Goal: Information Seeking & Learning: Learn about a topic

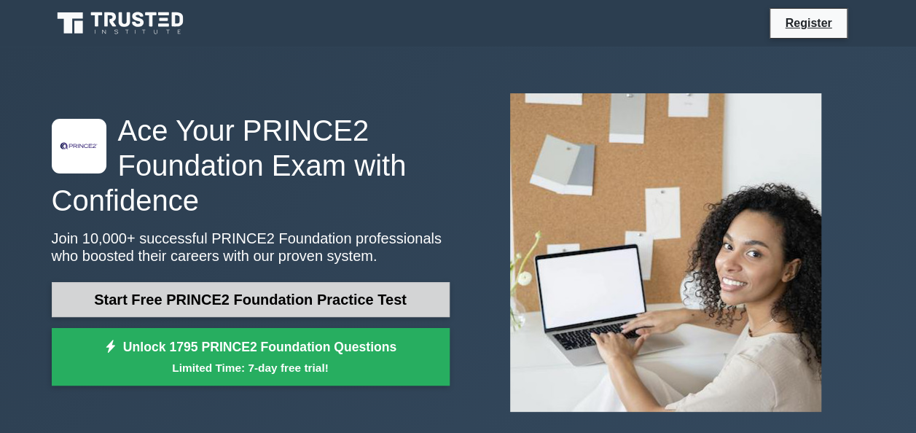
click at [117, 305] on link "Start Free PRINCE2 Foundation Practice Test" at bounding box center [251, 299] width 398 height 35
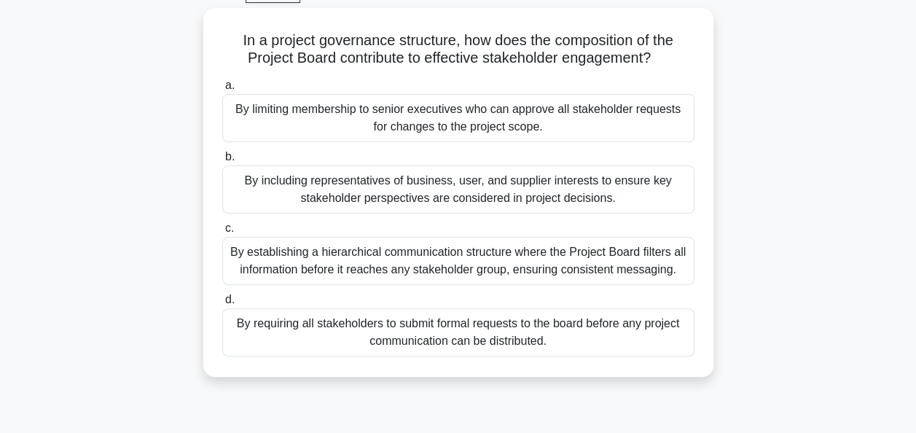
scroll to position [79, 0]
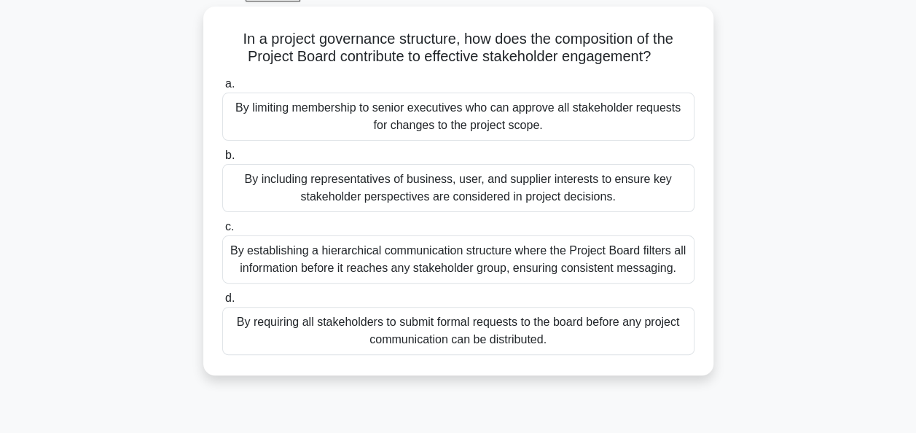
click at [262, 182] on div "By including representatives of business, user, and supplier interests to ensur…" at bounding box center [458, 188] width 472 height 48
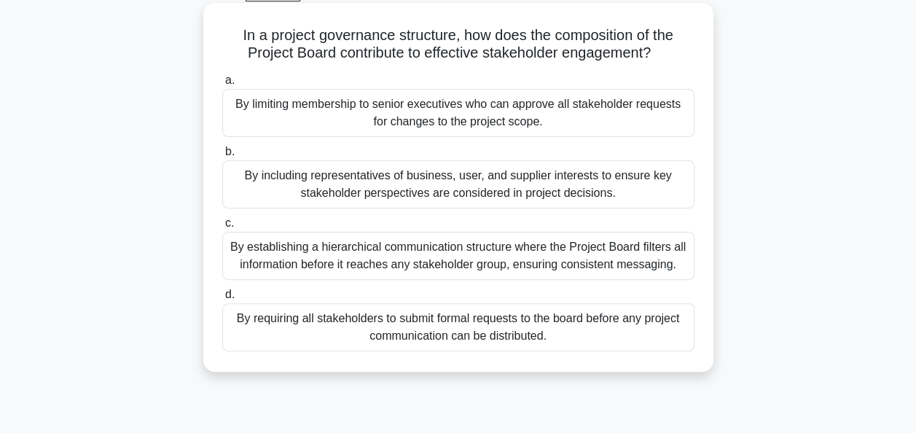
click at [222, 157] on input "b. By including representatives of business, user, and supplier interests to en…" at bounding box center [222, 151] width 0 height 9
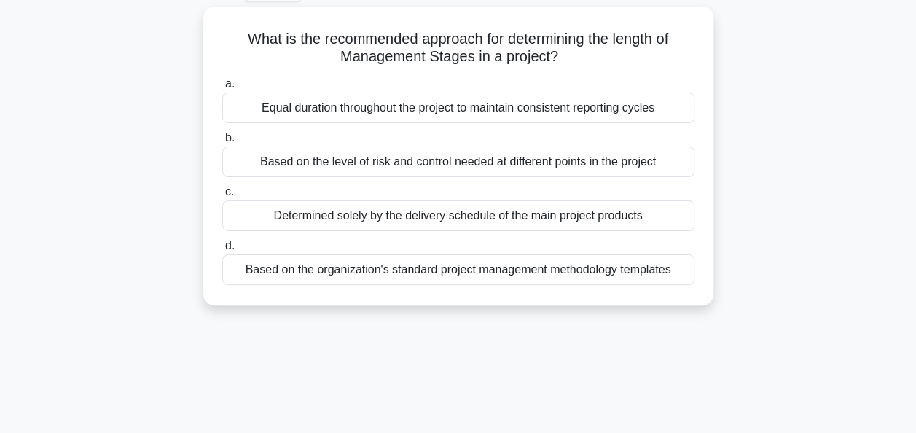
scroll to position [0, 0]
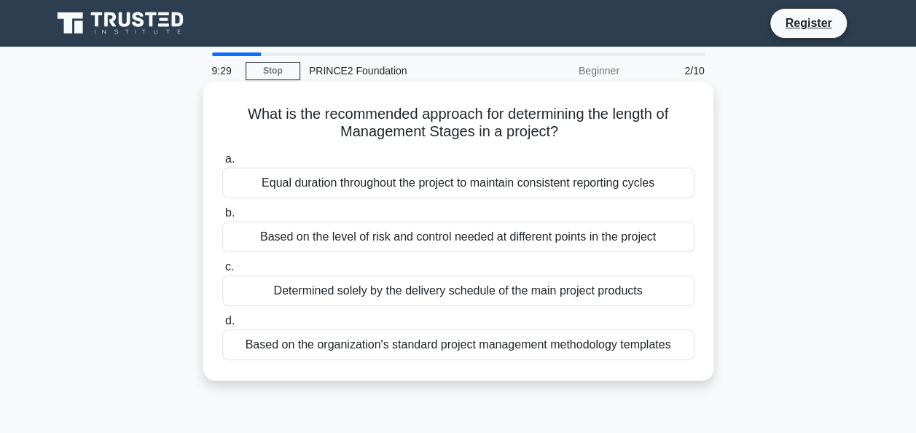
click at [256, 241] on div "Based on the level of risk and control needed at different points in the project" at bounding box center [458, 237] width 472 height 31
click at [222, 218] on input "b. Based on the level of risk and control needed at different points in the pro…" at bounding box center [222, 213] width 0 height 9
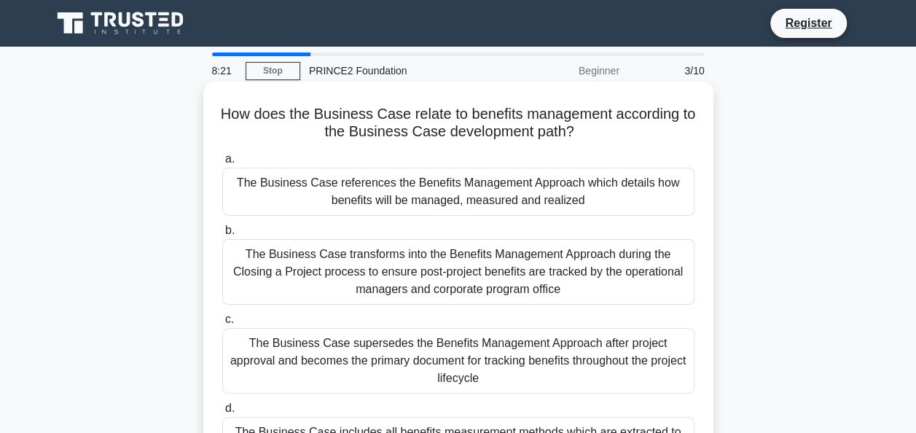
click at [334, 200] on div "The Business Case references the Benefits Management Approach which details how…" at bounding box center [458, 192] width 472 height 48
click at [222, 164] on input "a. The Business Case references the Benefits Management Approach which details …" at bounding box center [222, 159] width 0 height 9
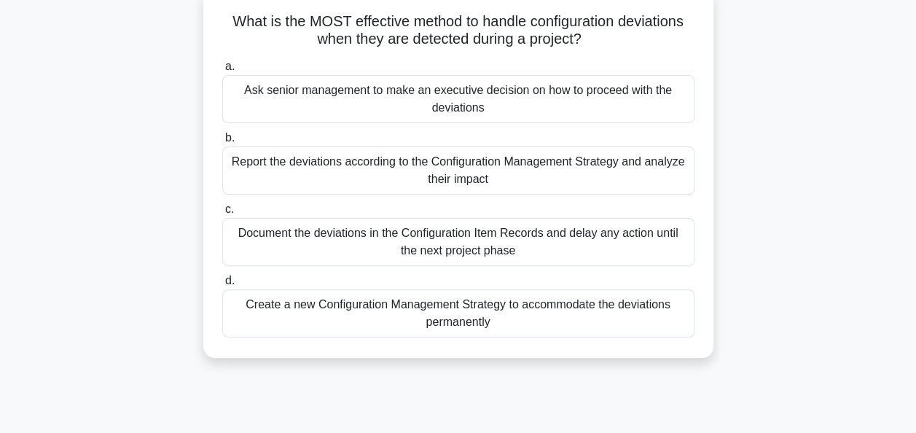
scroll to position [98, 0]
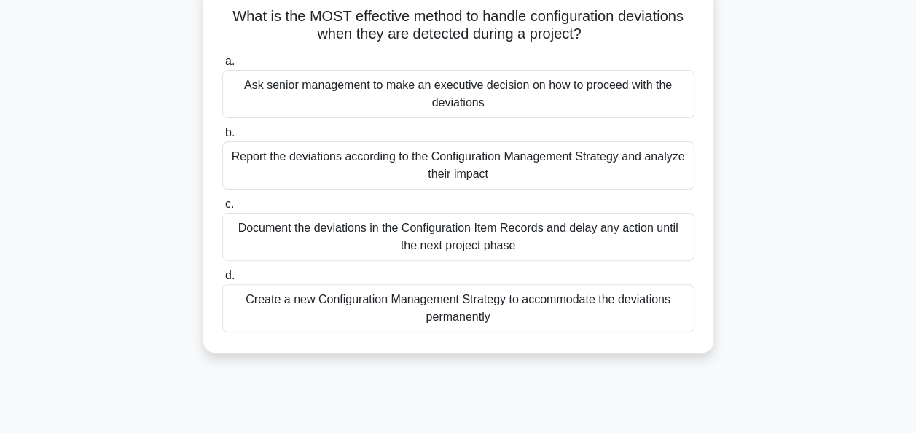
click at [281, 167] on div "Report the deviations according to the Configuration Management Strategy and an…" at bounding box center [458, 165] width 472 height 48
click at [222, 138] on input "b. Report the deviations according to the Configuration Management Strategy and…" at bounding box center [222, 132] width 0 height 9
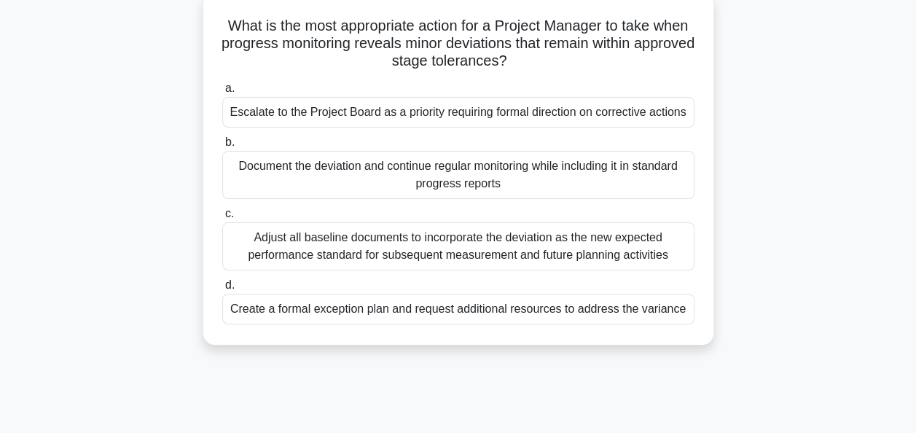
scroll to position [94, 0]
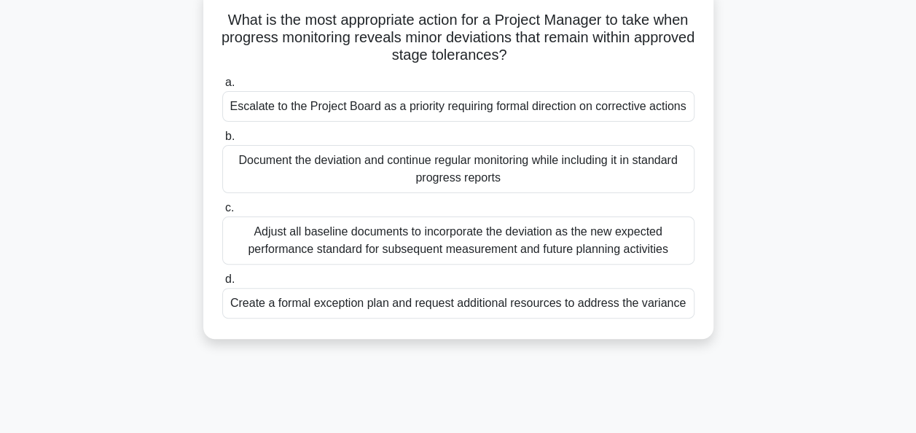
click at [303, 306] on div "Create a formal exception plan and request additional resources to address the …" at bounding box center [458, 303] width 472 height 31
click at [222, 284] on input "d. Create a formal exception plan and request additional resources to address t…" at bounding box center [222, 279] width 0 height 9
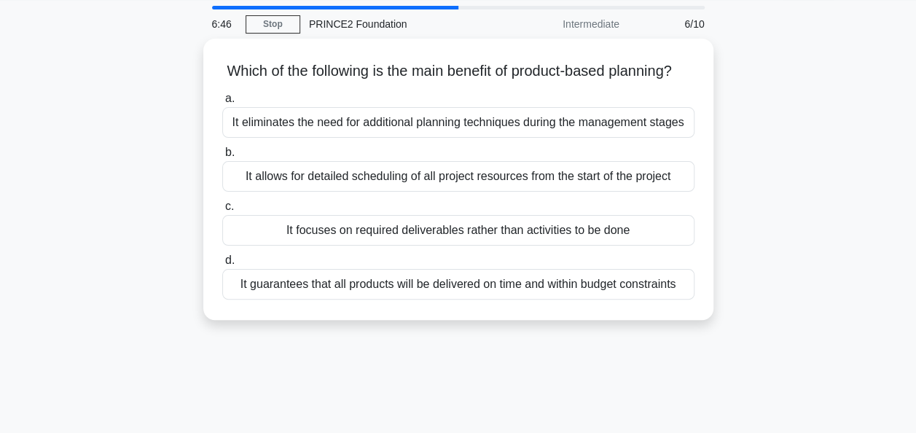
scroll to position [0, 0]
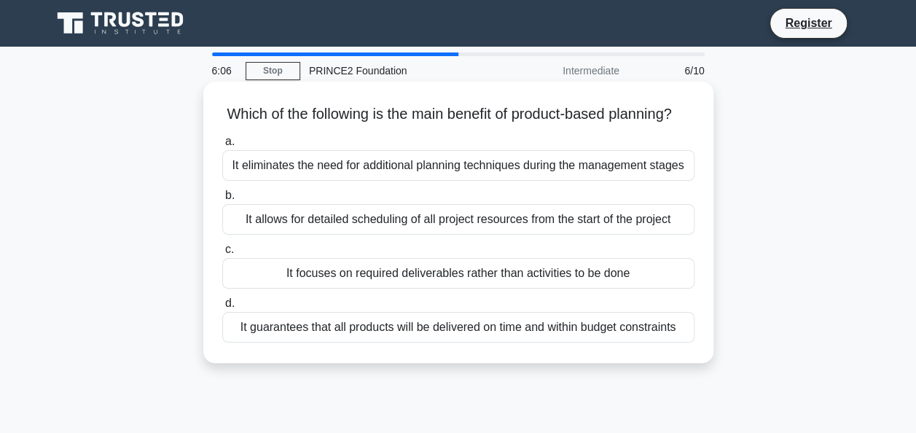
click at [270, 289] on div "It focuses on required deliverables rather than activities to be done" at bounding box center [458, 273] width 472 height 31
click at [222, 254] on input "c. It focuses on required deliverables rather than activities to be done" at bounding box center [222, 249] width 0 height 9
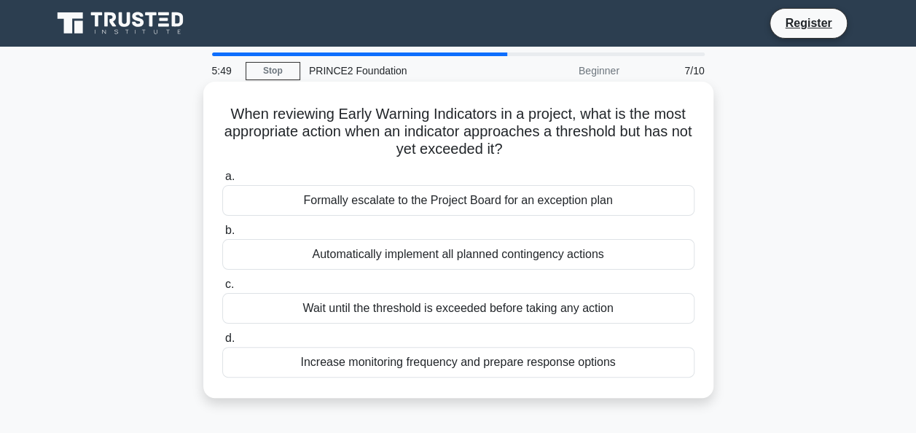
click at [297, 205] on div "Formally escalate to the Project Board for an exception plan" at bounding box center [458, 200] width 472 height 31
click at [222, 182] on input "a. Formally escalate to the Project Board for an exception plan" at bounding box center [222, 176] width 0 height 9
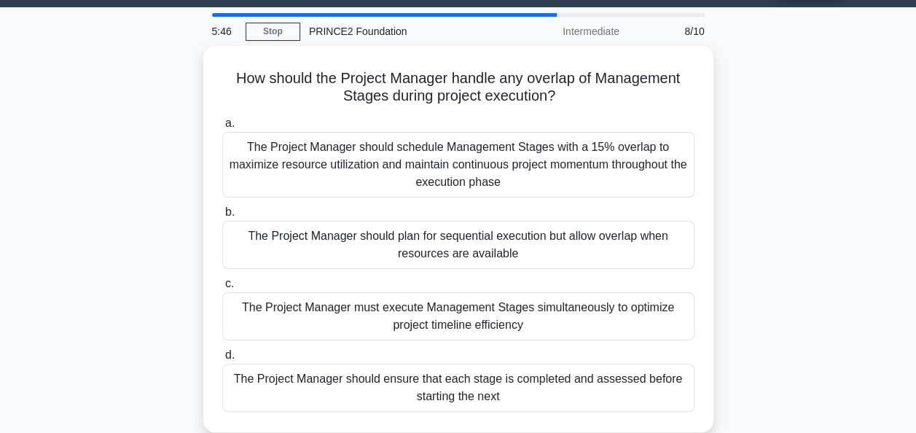
scroll to position [57, 0]
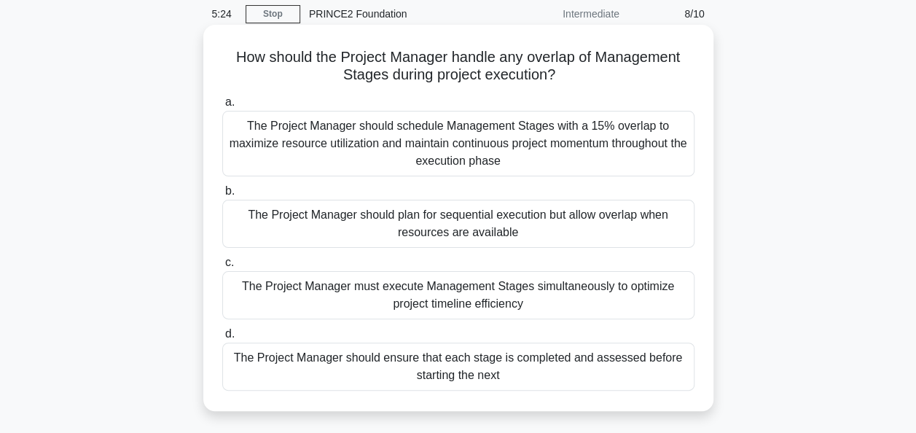
click at [284, 145] on div "The Project Manager should schedule Management Stages with a 15% overlap to max…" at bounding box center [458, 144] width 472 height 66
click at [222, 107] on input "a. The Project Manager should schedule Management Stages with a 15% overlap to …" at bounding box center [222, 102] width 0 height 9
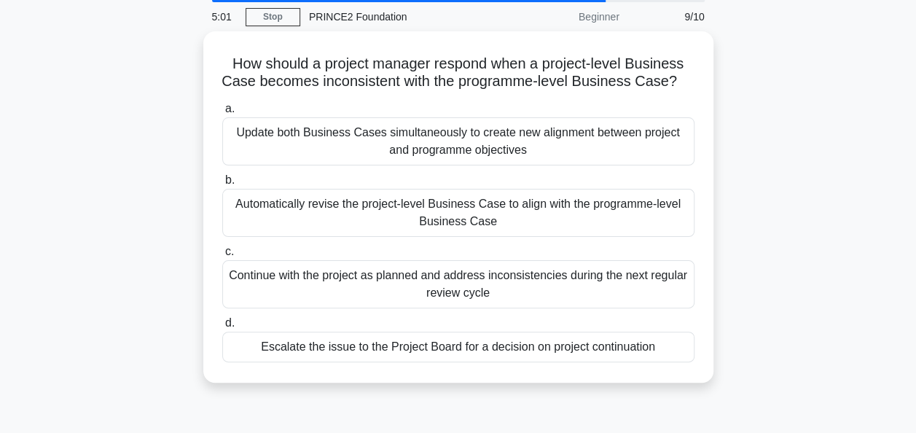
scroll to position [54, 0]
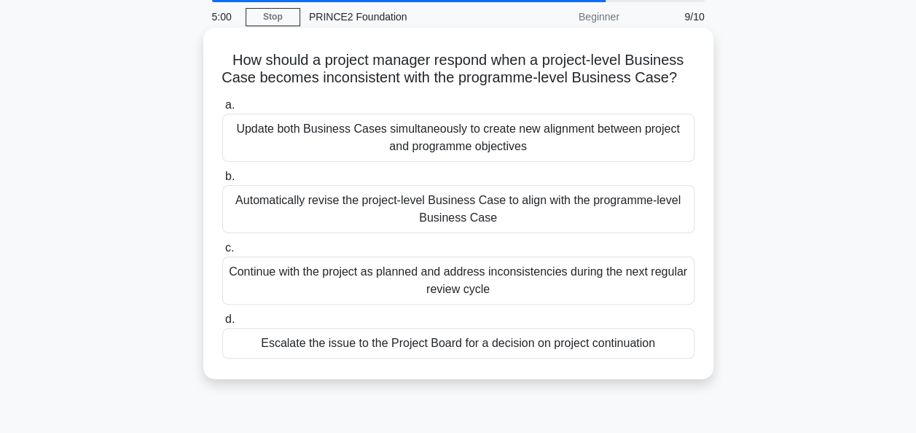
click at [267, 359] on div "Escalate the issue to the Project Board for a decision on project continuation" at bounding box center [458, 343] width 472 height 31
click at [222, 324] on input "d. Escalate the issue to the Project Board for a decision on project continuati…" at bounding box center [222, 319] width 0 height 9
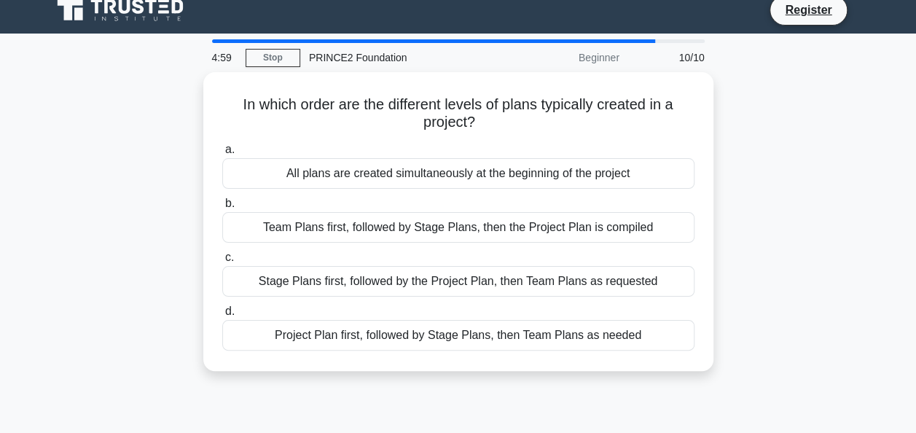
scroll to position [0, 0]
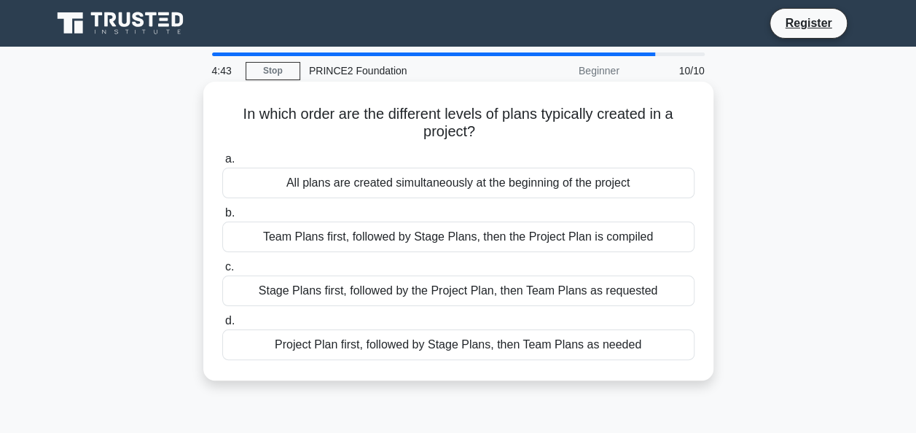
click at [262, 354] on div "Project Plan first, followed by Stage Plans, then Team Plans as needed" at bounding box center [458, 345] width 472 height 31
click at [222, 326] on input "d. Project Plan first, followed by Stage Plans, then Team Plans as needed" at bounding box center [222, 320] width 0 height 9
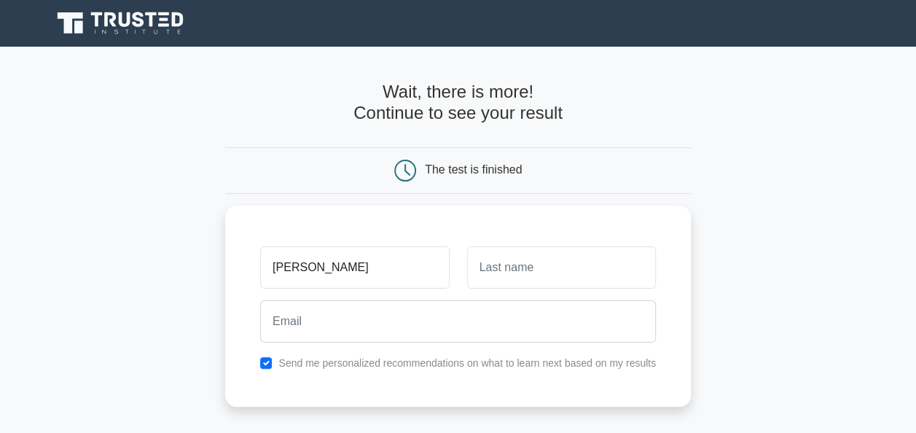
type input "Beth"
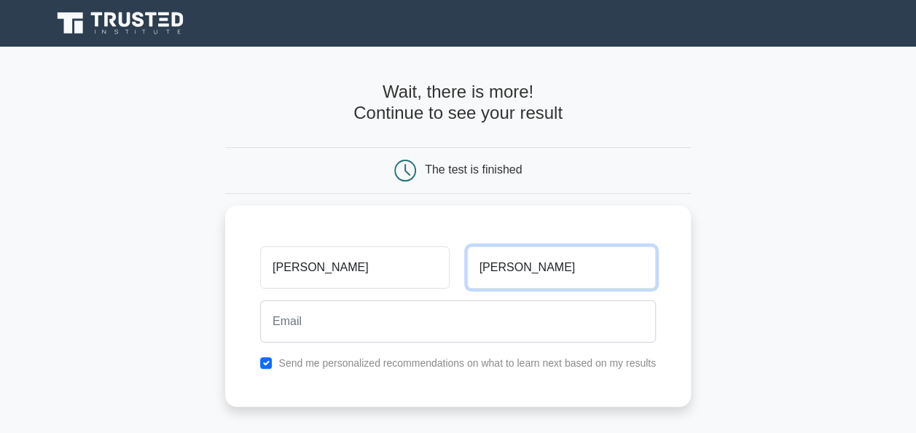
type input "Jones"
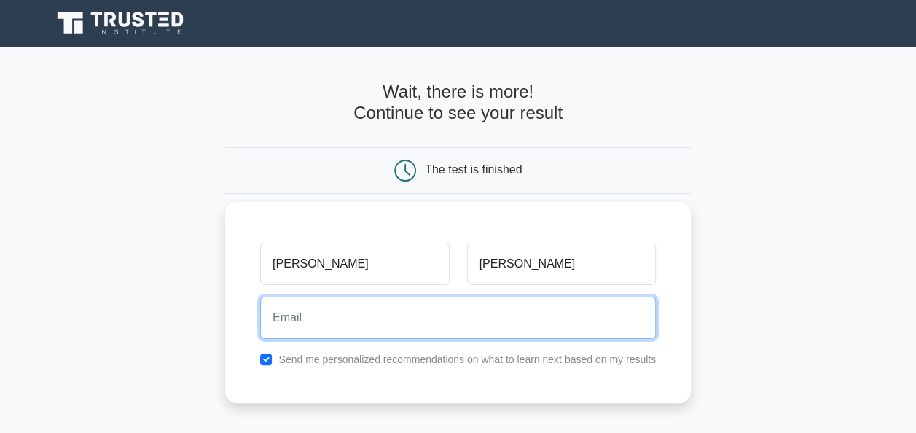
click at [287, 319] on input "email" at bounding box center [458, 318] width 396 height 42
type input "eroach15@gmail.com"
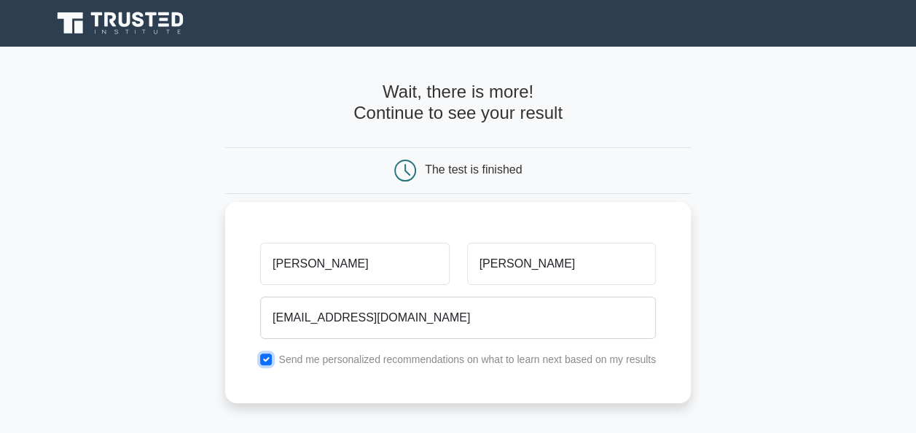
click at [265, 359] on input "checkbox" at bounding box center [266, 360] width 12 height 12
checkbox input "false"
click at [308, 264] on input "Beth" at bounding box center [354, 264] width 189 height 42
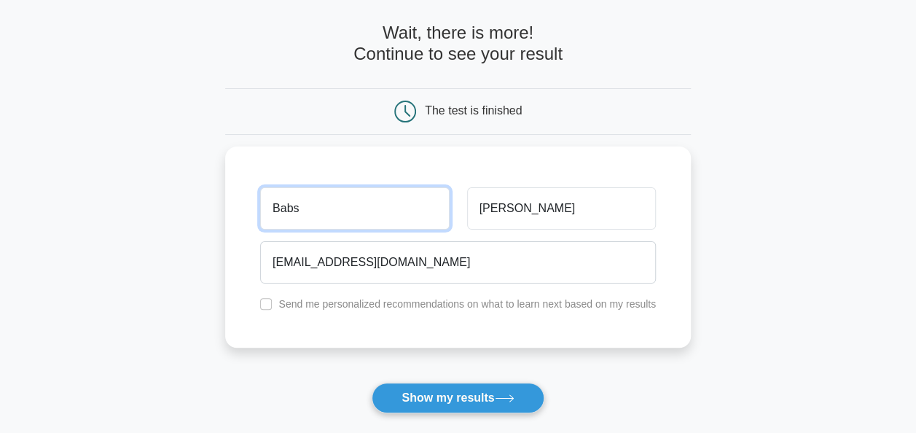
scroll to position [85, 0]
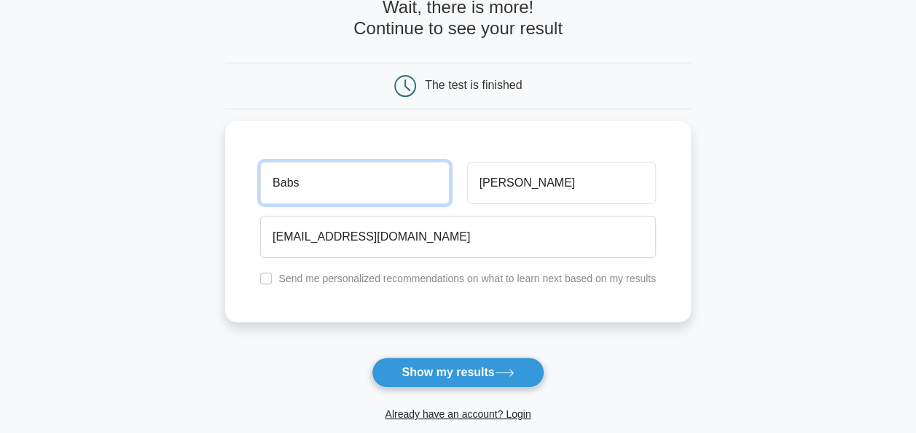
type input "Babs"
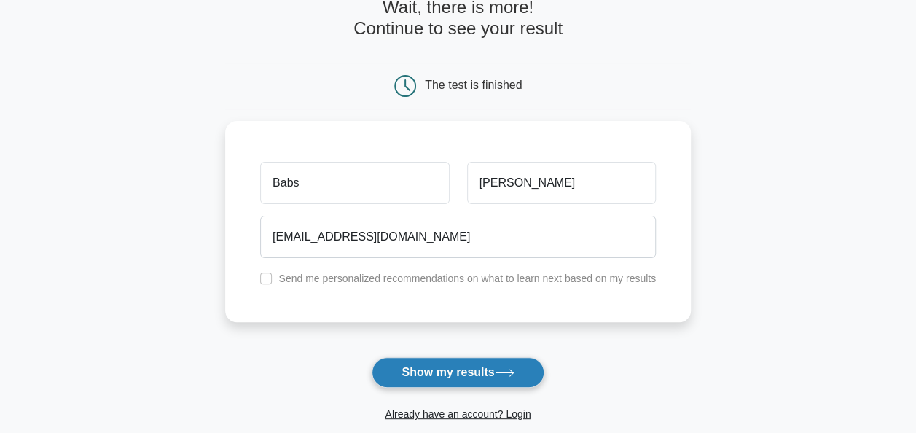
click at [413, 373] on button "Show my results" at bounding box center [458, 372] width 172 height 31
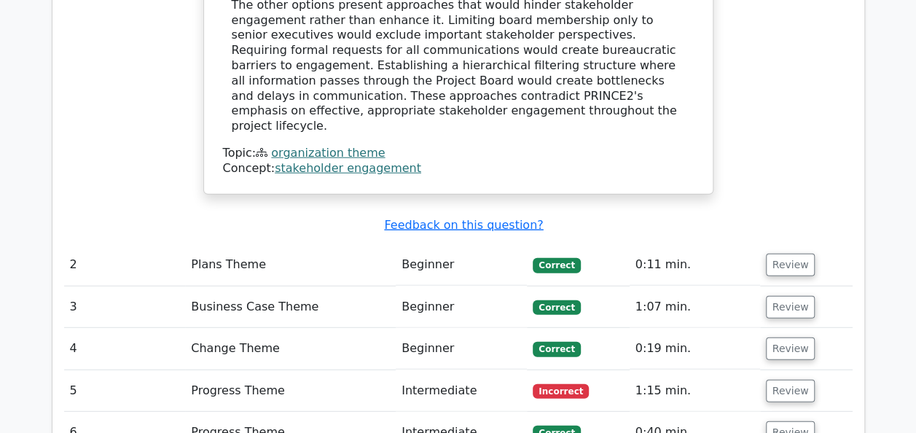
scroll to position [1815, 0]
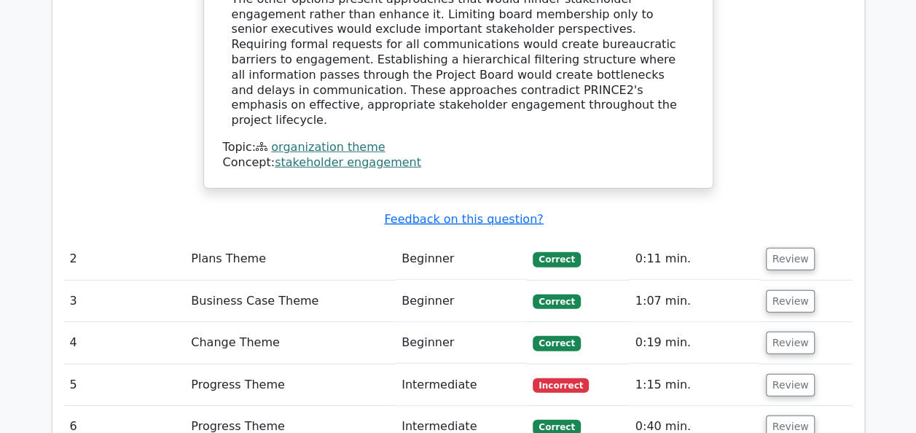
click at [143, 365] on td "5" at bounding box center [125, 386] width 122 height 42
click at [786, 374] on button "Review" at bounding box center [791, 385] width 50 height 23
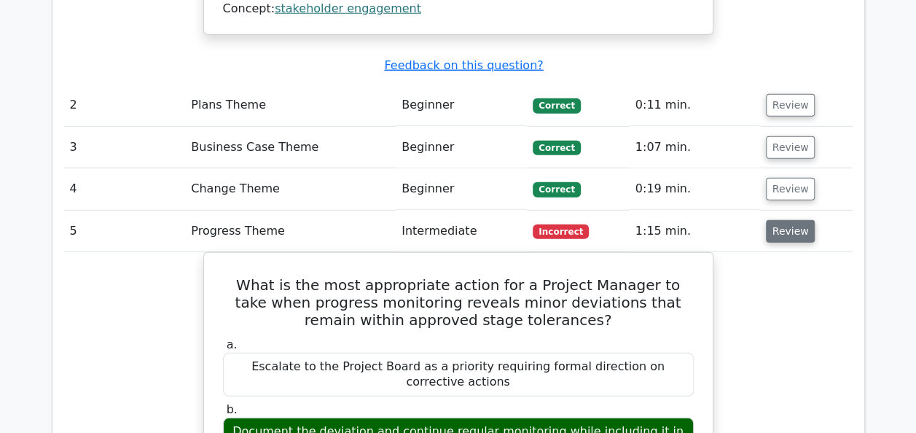
scroll to position [1970, 0]
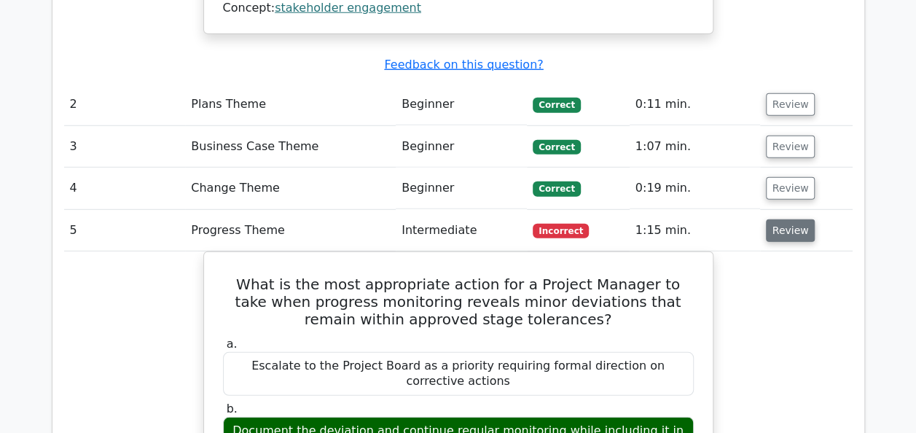
click at [784, 219] on button "Review" at bounding box center [791, 230] width 50 height 23
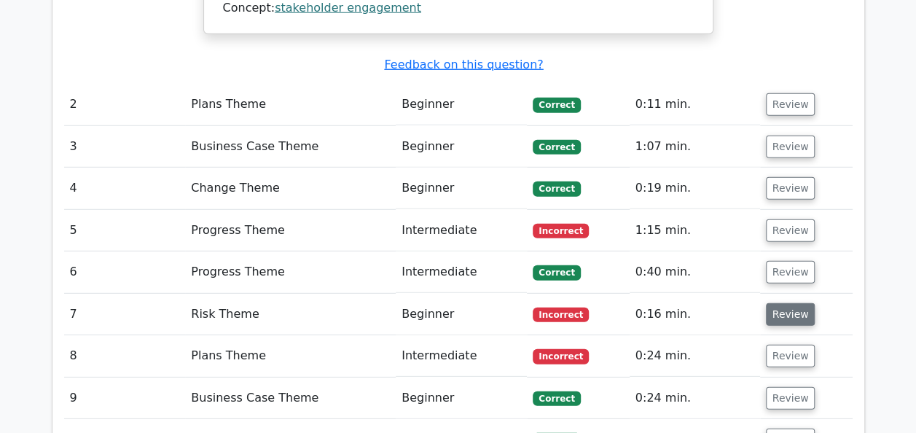
click at [790, 303] on button "Review" at bounding box center [791, 314] width 50 height 23
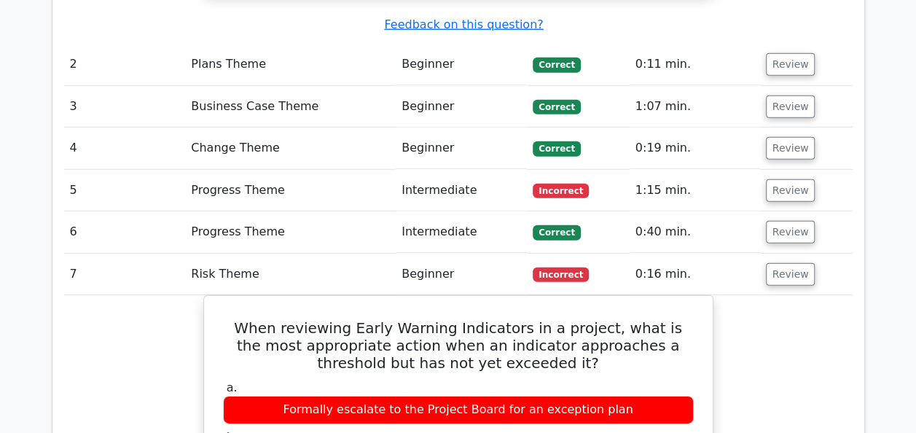
scroll to position [2020, 0]
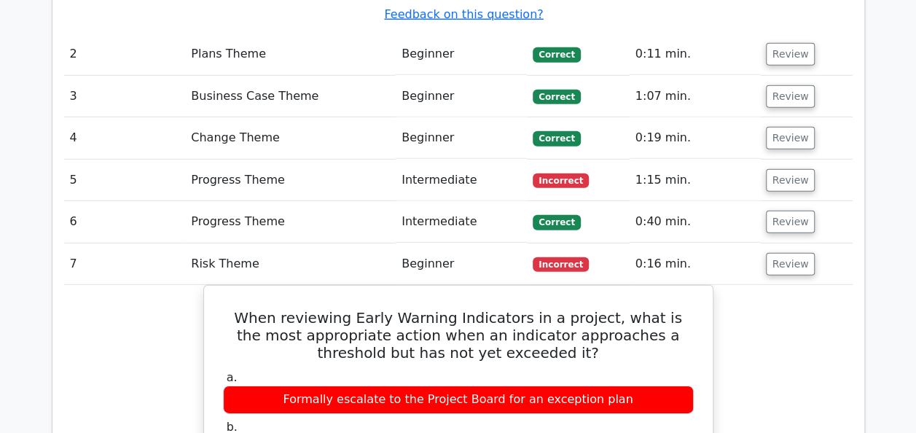
click at [792, 169] on button "Review" at bounding box center [791, 180] width 50 height 23
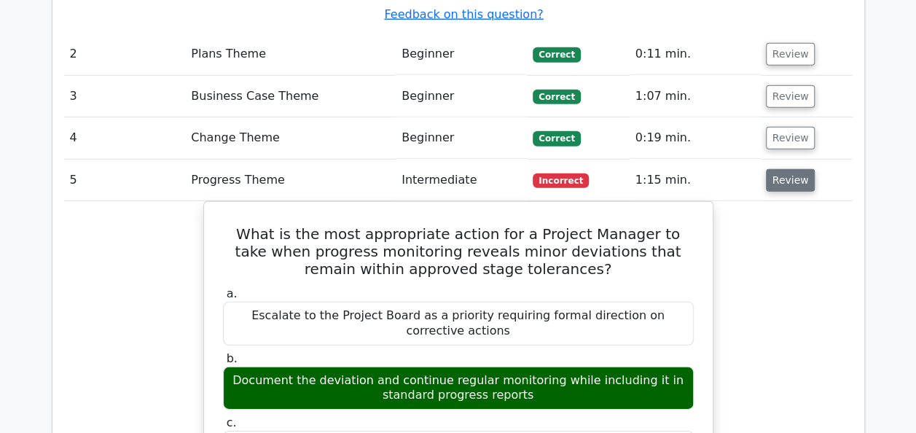
click at [792, 169] on button "Review" at bounding box center [791, 180] width 50 height 23
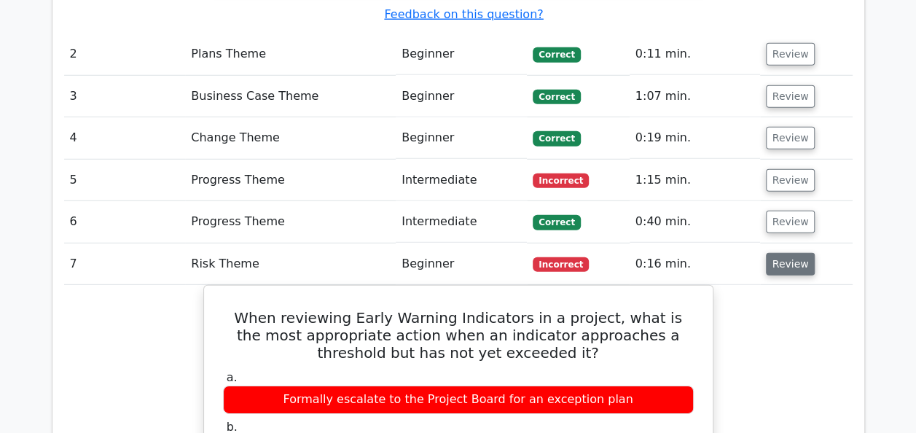
click at [790, 253] on button "Review" at bounding box center [791, 264] width 50 height 23
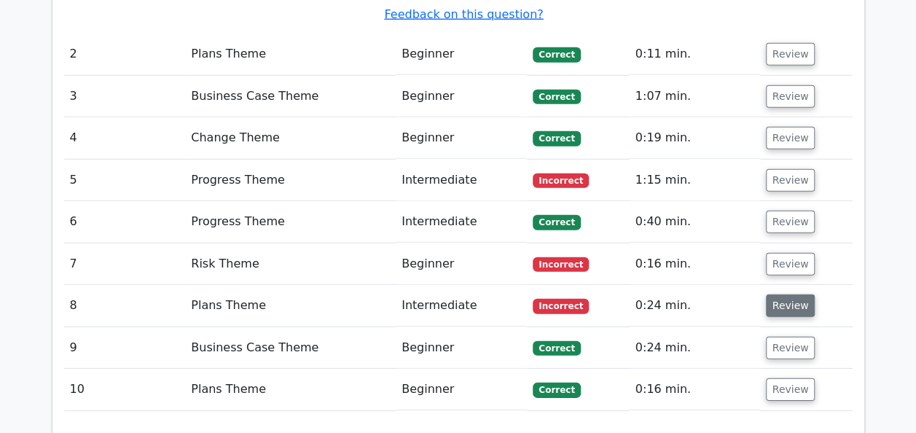
click at [796, 295] on button "Review" at bounding box center [791, 306] width 50 height 23
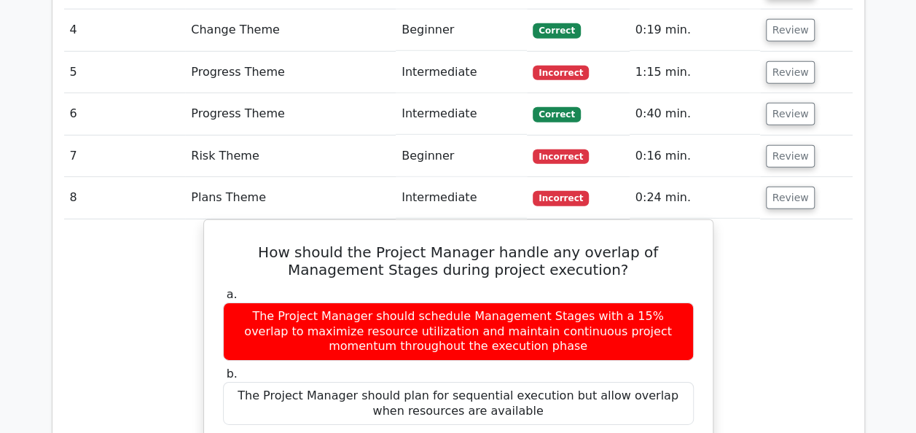
scroll to position [2123, 0]
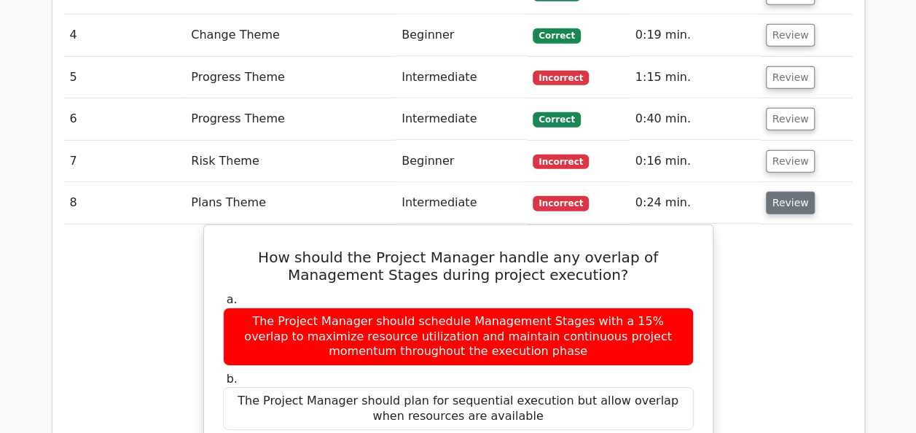
click at [790, 192] on button "Review" at bounding box center [791, 203] width 50 height 23
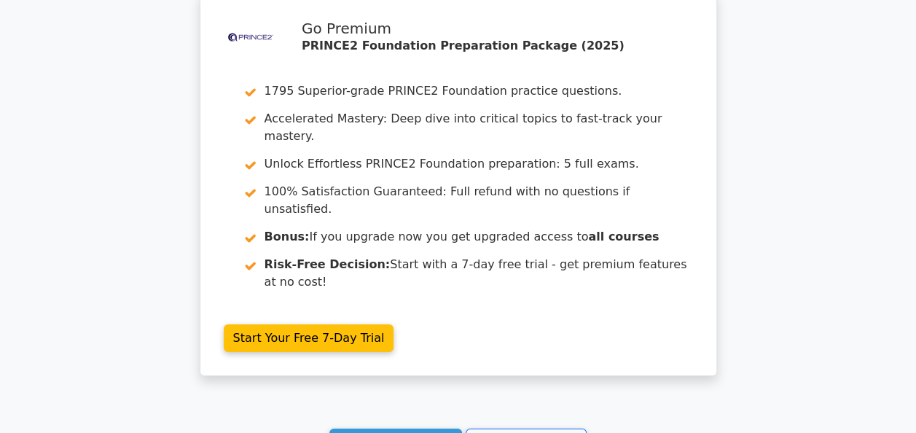
scroll to position [2536, 0]
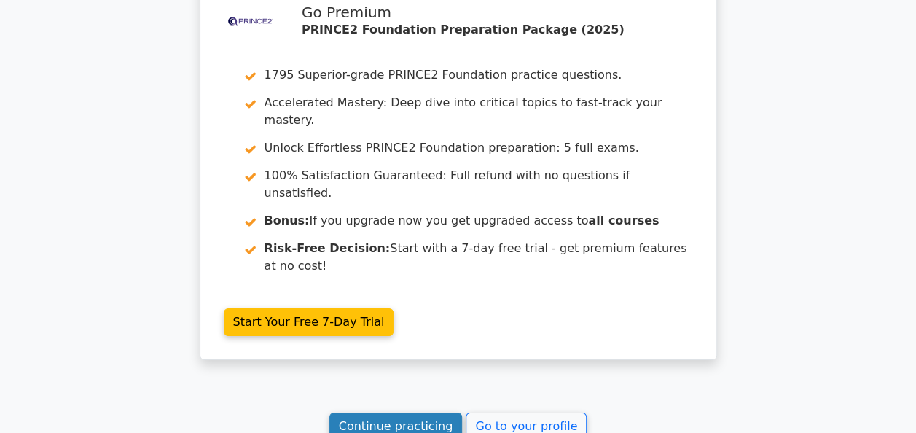
click at [388, 413] on link "Continue practicing" at bounding box center [396, 427] width 133 height 28
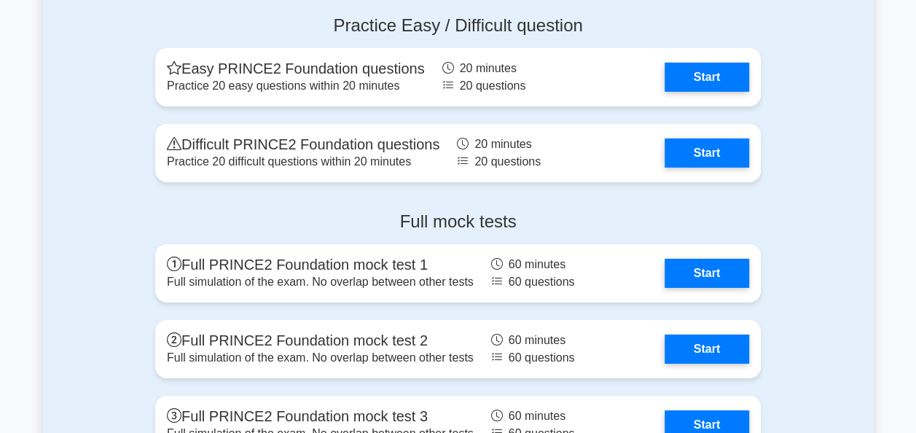
scroll to position [2311, 0]
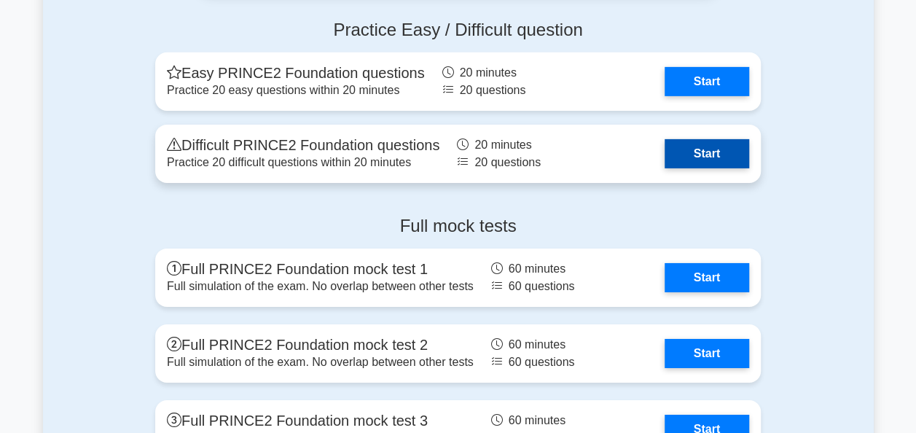
click at [714, 162] on link "Start" at bounding box center [707, 153] width 85 height 29
click at [665, 139] on link "Start" at bounding box center [707, 153] width 85 height 29
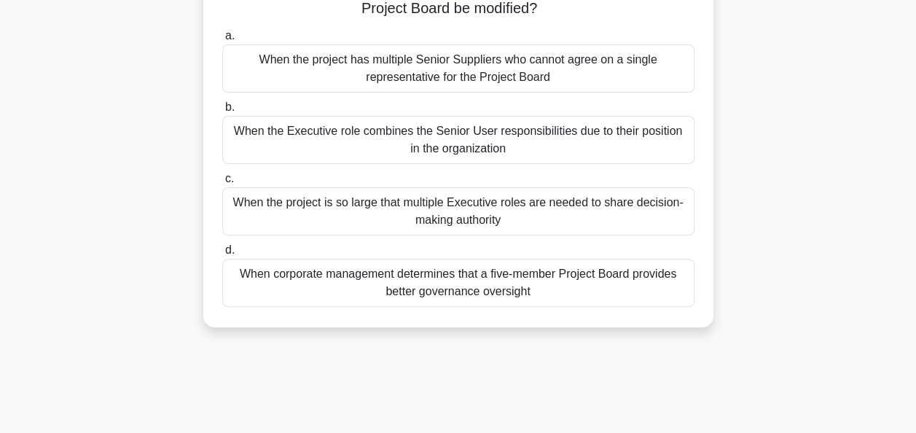
scroll to position [136, 0]
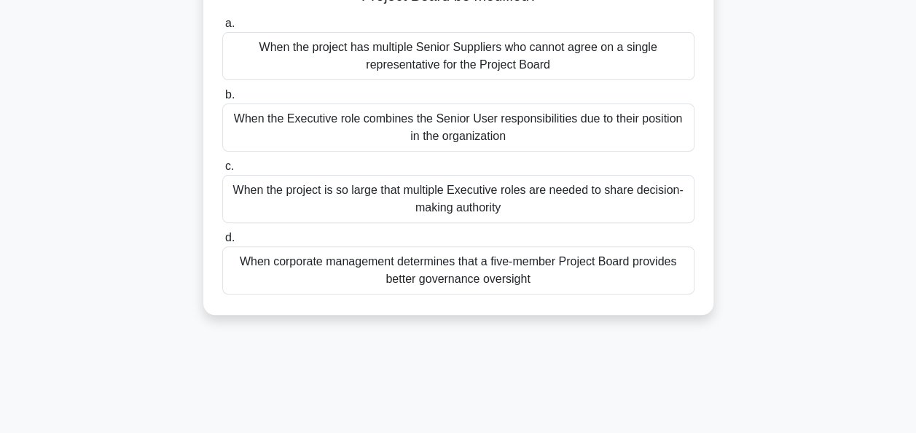
click at [311, 277] on div "When corporate management determines that a five-member Project Board provides …" at bounding box center [458, 270] width 472 height 48
click at [222, 243] on input "d. When corporate management determines that a five-member Project Board provid…" at bounding box center [222, 237] width 0 height 9
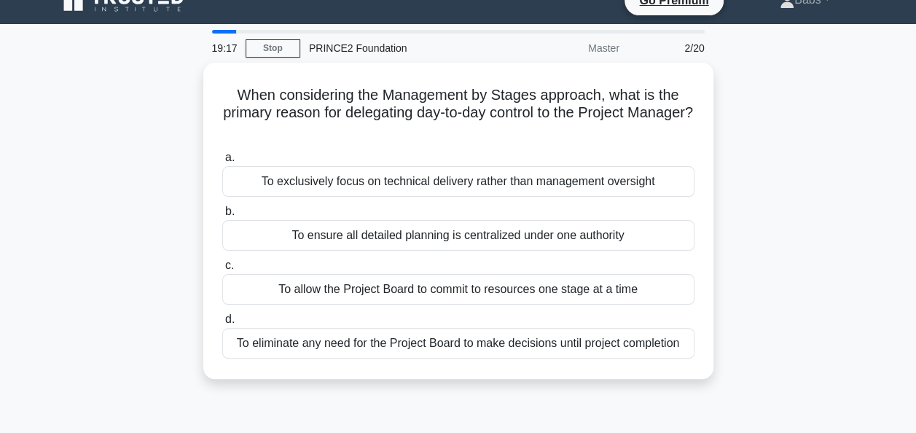
scroll to position [0, 0]
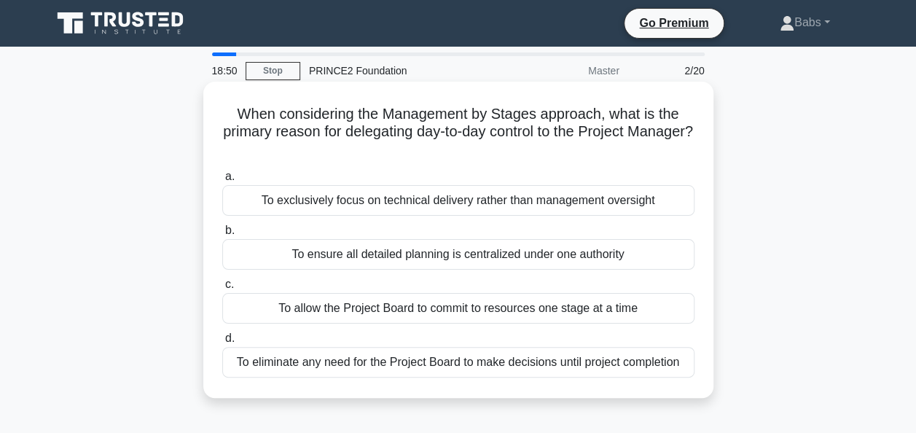
click at [289, 252] on div "To ensure all detailed planning is centralized under one authority" at bounding box center [458, 254] width 472 height 31
click at [222, 235] on input "b. To ensure all detailed planning is centralized under one authority" at bounding box center [222, 230] width 0 height 9
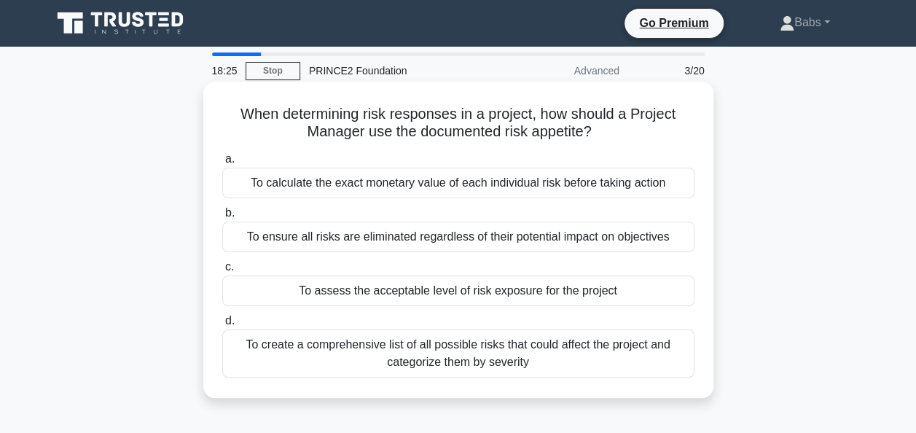
click at [286, 295] on div "To assess the acceptable level of risk exposure for the project" at bounding box center [458, 291] width 472 height 31
click at [222, 272] on input "c. To assess the acceptable level of risk exposure for the project" at bounding box center [222, 266] width 0 height 9
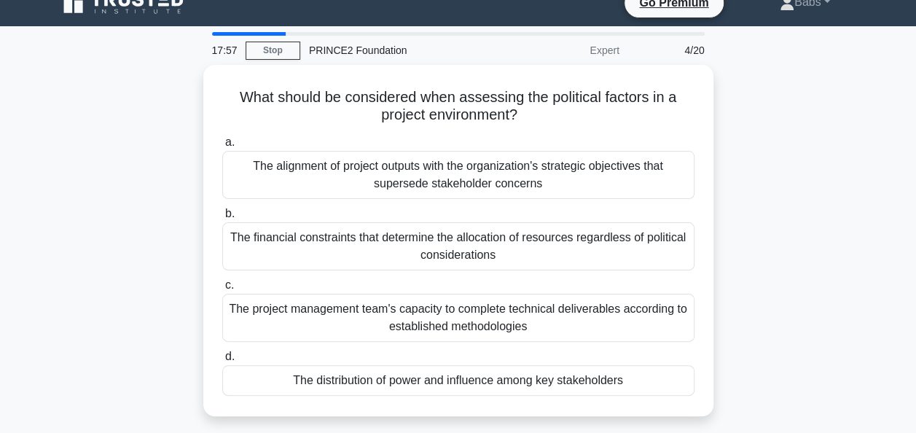
scroll to position [17, 0]
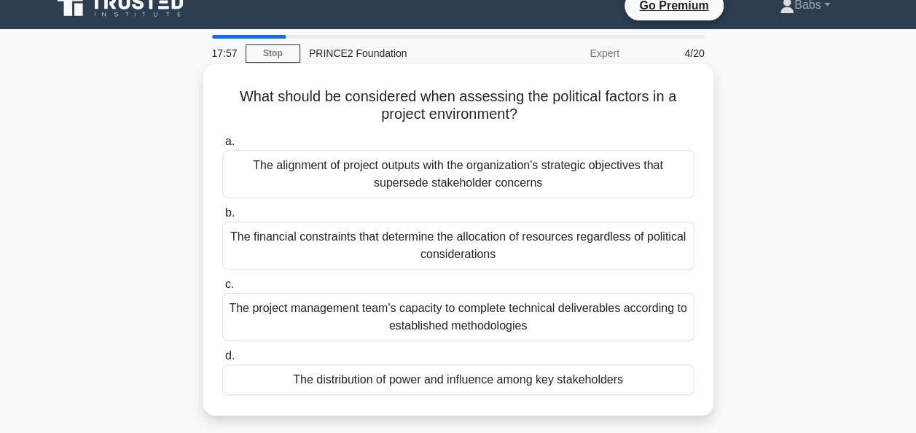
click at [273, 176] on div "The alignment of project outputs with the organization's strategic objectives t…" at bounding box center [458, 174] width 472 height 48
click at [222, 147] on input "a. The alignment of project outputs with the organization's strategic objective…" at bounding box center [222, 141] width 0 height 9
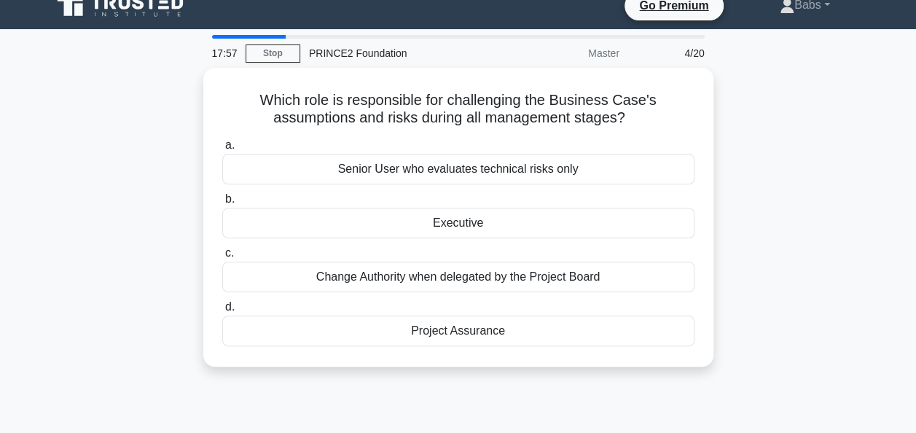
scroll to position [0, 0]
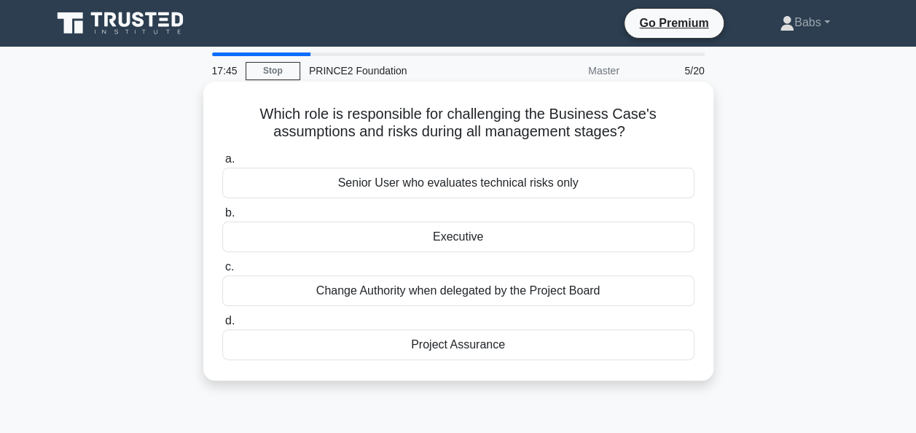
click at [337, 252] on div "Executive" at bounding box center [458, 237] width 472 height 31
click at [222, 218] on input "b. Executive" at bounding box center [222, 213] width 0 height 9
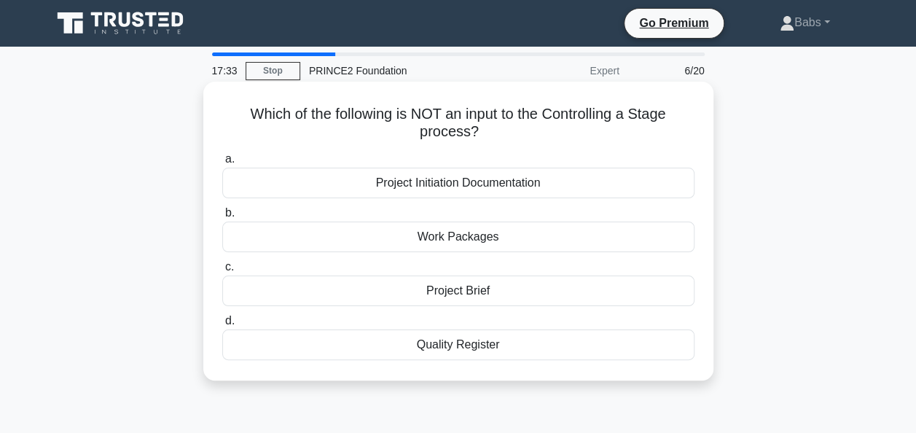
click at [349, 183] on div "Project Initiation Documentation" at bounding box center [458, 183] width 472 height 31
click at [222, 164] on input "a. Project Initiation Documentation" at bounding box center [222, 159] width 0 height 9
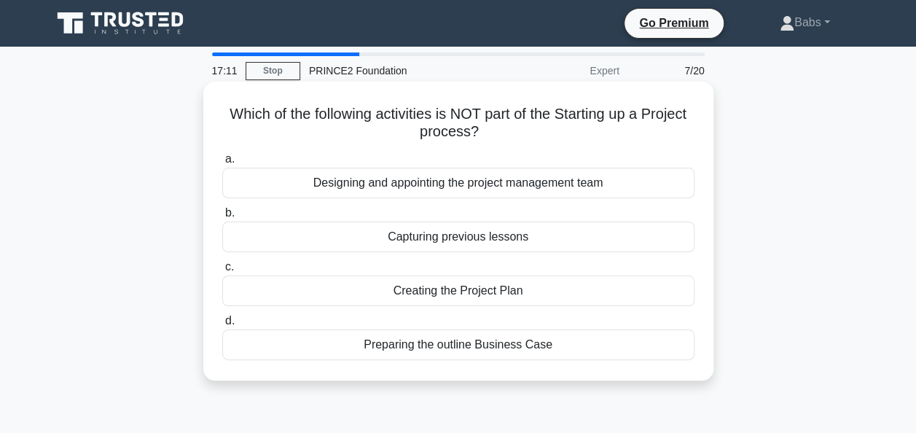
click at [334, 294] on div "Creating the Project Plan" at bounding box center [458, 291] width 472 height 31
click at [222, 272] on input "c. Creating the Project Plan" at bounding box center [222, 266] width 0 height 9
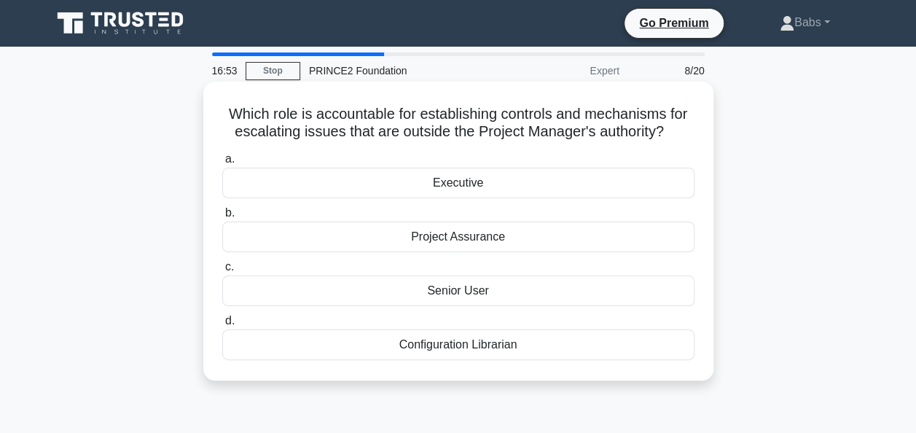
click at [295, 179] on div "Executive" at bounding box center [458, 183] width 472 height 31
click at [222, 164] on input "a. Executive" at bounding box center [222, 159] width 0 height 9
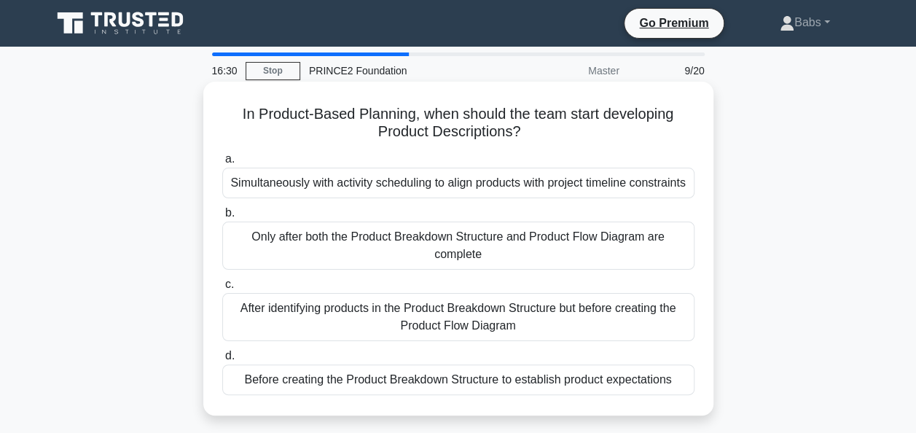
click at [272, 395] on div "Before creating the Product Breakdown Structure to establish product expectatio…" at bounding box center [458, 380] width 472 height 31
click at [222, 361] on input "d. Before creating the Product Breakdown Structure to establish product expecta…" at bounding box center [222, 355] width 0 height 9
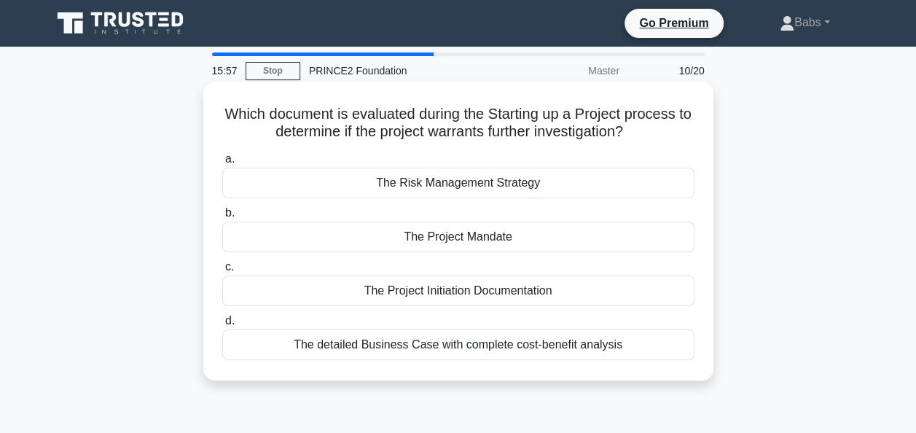
click at [332, 236] on div "The Project Mandate" at bounding box center [458, 237] width 472 height 31
click at [222, 218] on input "b. The Project Mandate" at bounding box center [222, 213] width 0 height 9
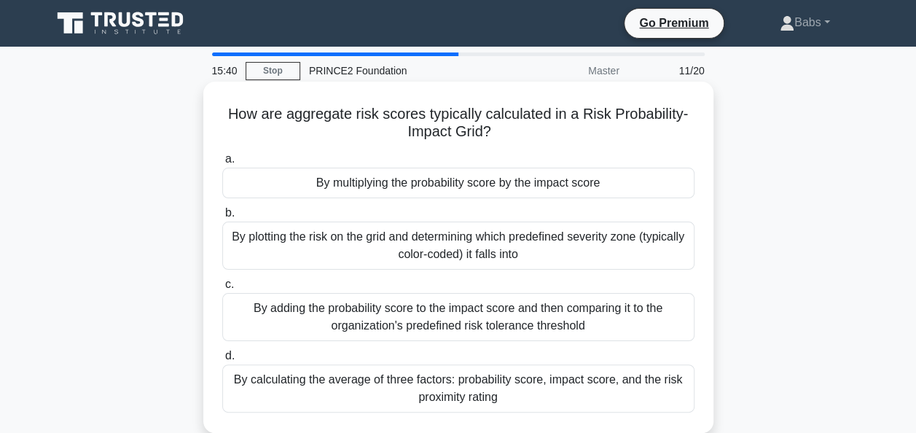
click at [276, 397] on div "By calculating the average of three factors: probability score, impact score, a…" at bounding box center [458, 389] width 472 height 48
click at [222, 361] on input "d. By calculating the average of three factors: probability score, impact score…" at bounding box center [222, 355] width 0 height 9
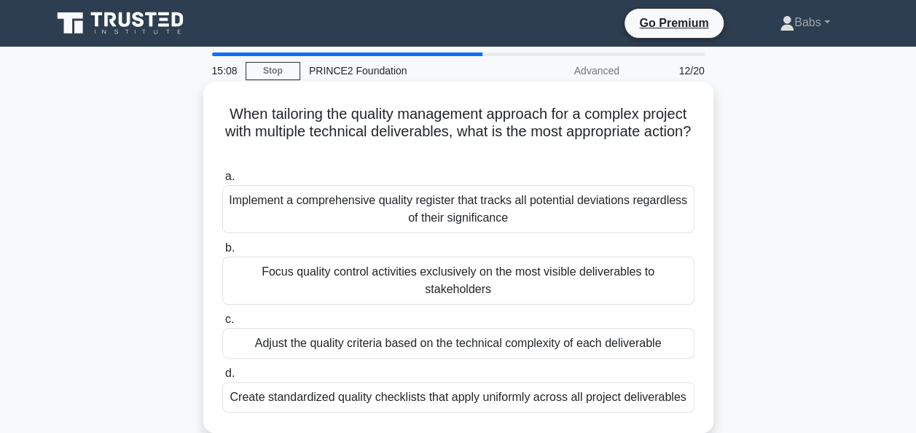
click at [313, 204] on div "Implement a comprehensive quality register that tracks all potential deviations…" at bounding box center [458, 209] width 472 height 48
click at [222, 182] on input "a. Implement a comprehensive quality register that tracks all potential deviati…" at bounding box center [222, 176] width 0 height 9
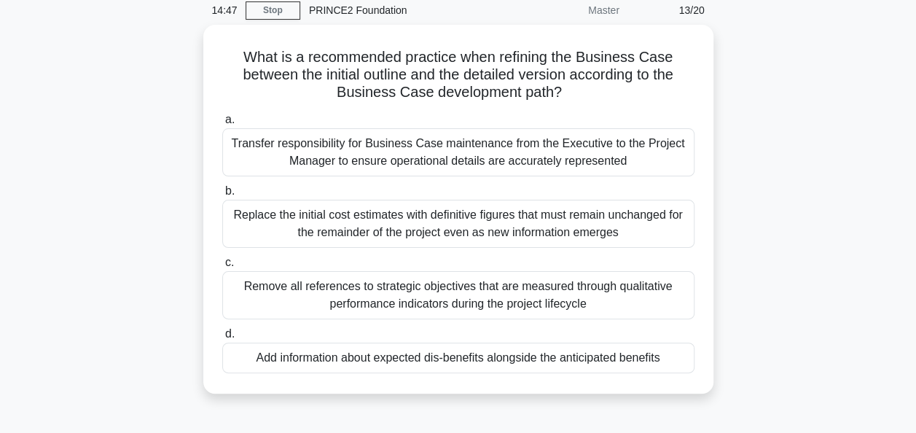
scroll to position [62, 0]
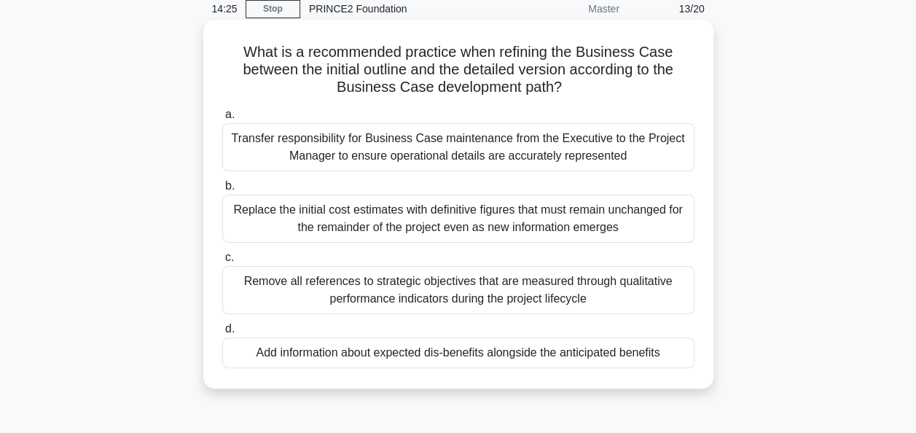
click at [273, 149] on div "Transfer responsibility for Business Case maintenance from the Executive to the…" at bounding box center [458, 147] width 472 height 48
click at [222, 120] on input "a. Transfer responsibility for Business Case maintenance from the Executive to …" at bounding box center [222, 114] width 0 height 9
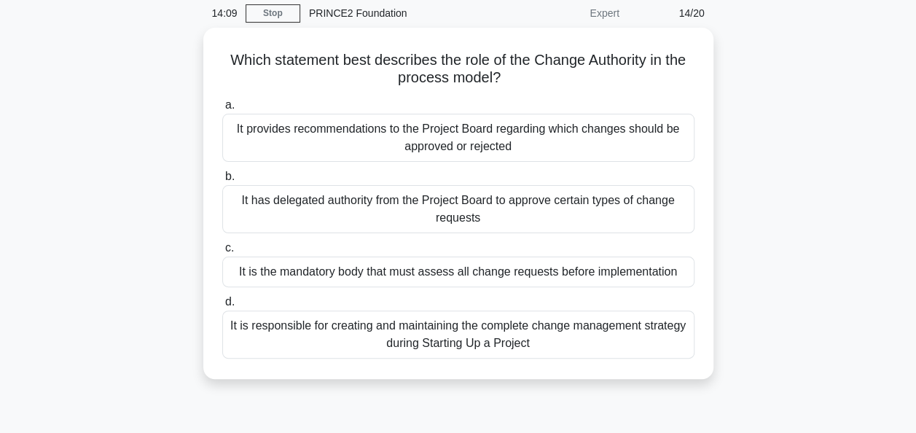
scroll to position [61, 0]
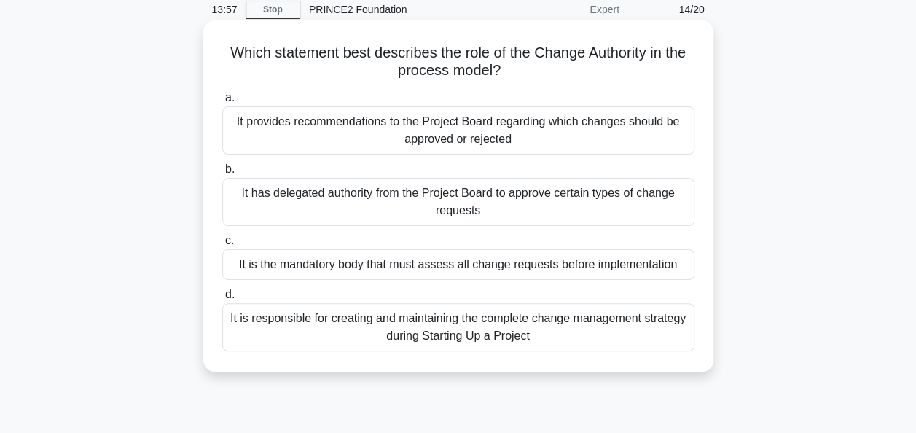
click at [276, 334] on div "It is responsible for creating and maintaining the complete change management s…" at bounding box center [458, 327] width 472 height 48
click at [222, 300] on input "d. It is responsible for creating and maintaining the complete change managemen…" at bounding box center [222, 294] width 0 height 9
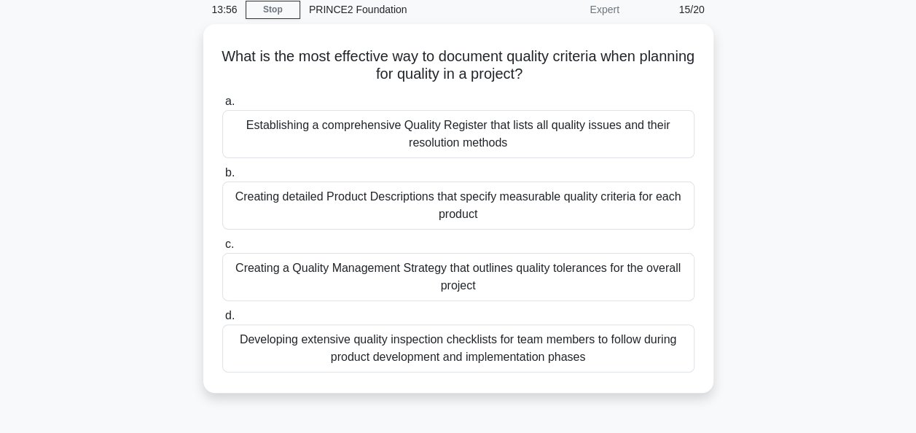
scroll to position [0, 0]
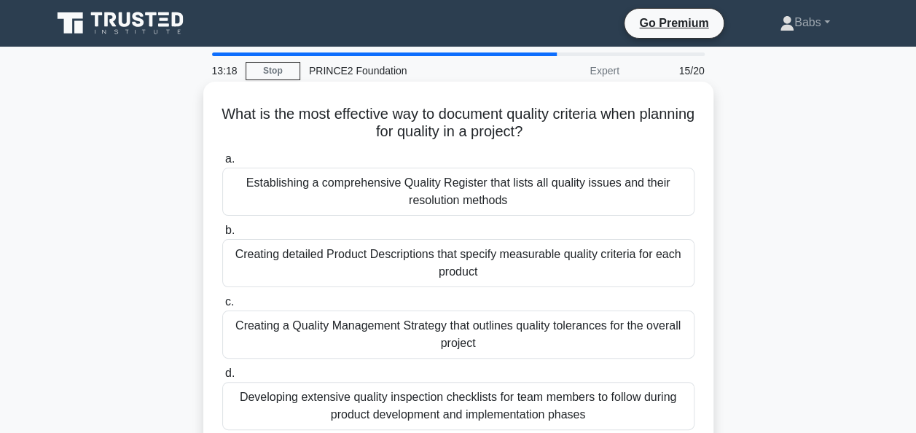
click at [255, 334] on div "Creating a Quality Management Strategy that outlines quality tolerances for the…" at bounding box center [458, 335] width 472 height 48
click at [222, 307] on input "c. Creating a Quality Management Strategy that outlines quality tolerances for …" at bounding box center [222, 301] width 0 height 9
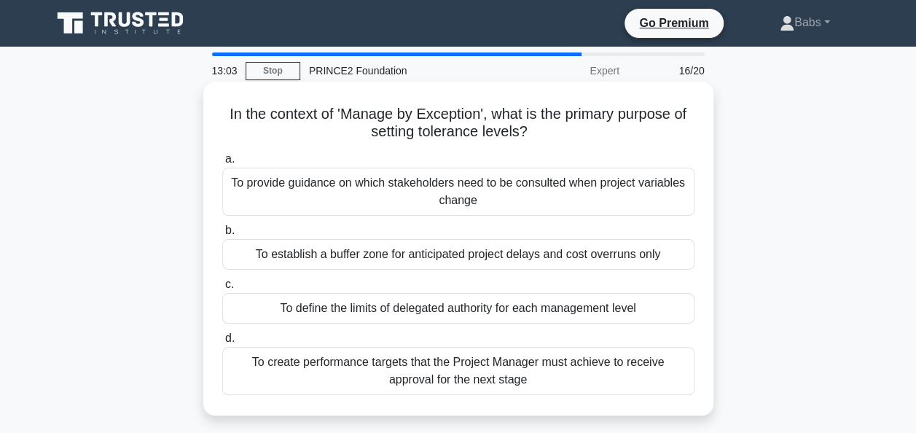
click at [270, 377] on div "To create performance targets that the Project Manager must achieve to receive …" at bounding box center [458, 371] width 472 height 48
click at [222, 343] on input "d. To create performance targets that the Project Manager must achieve to recei…" at bounding box center [222, 338] width 0 height 9
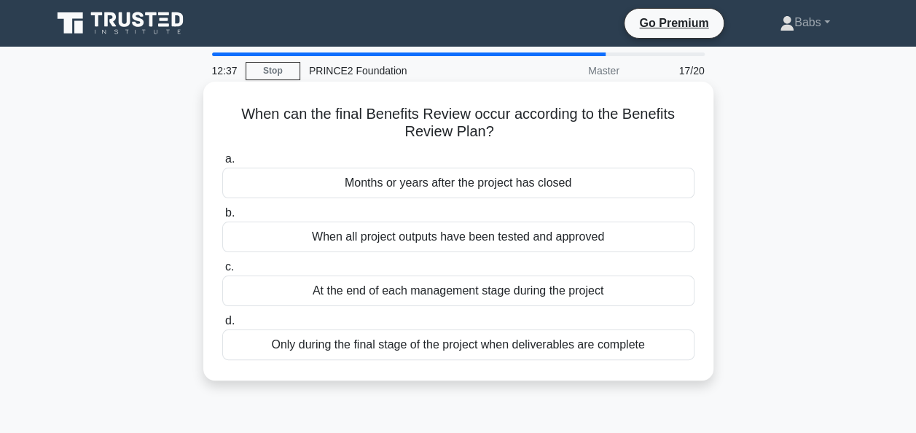
click at [268, 192] on div "Months or years after the project has closed" at bounding box center [458, 183] width 472 height 31
click at [222, 164] on input "a. Months or years after the project has closed" at bounding box center [222, 159] width 0 height 9
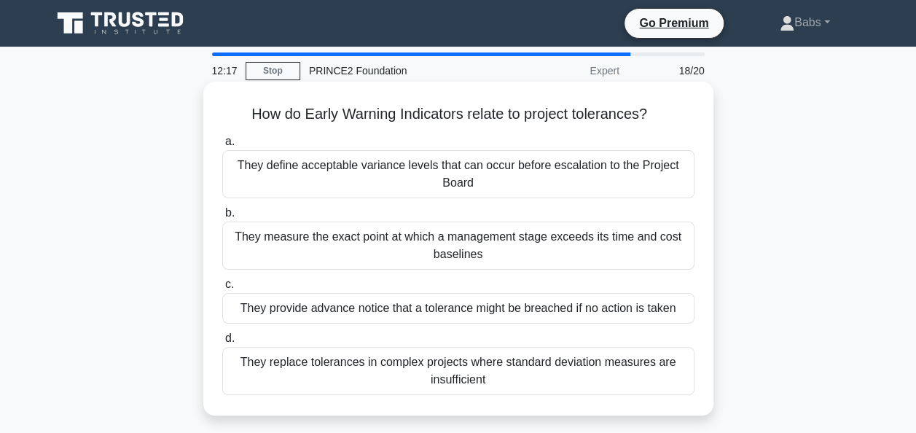
click at [262, 318] on div "They provide advance notice that a tolerance might be breached if no action is …" at bounding box center [458, 308] width 472 height 31
click at [222, 289] on input "c. They provide advance notice that a tolerance might be breached if no action …" at bounding box center [222, 284] width 0 height 9
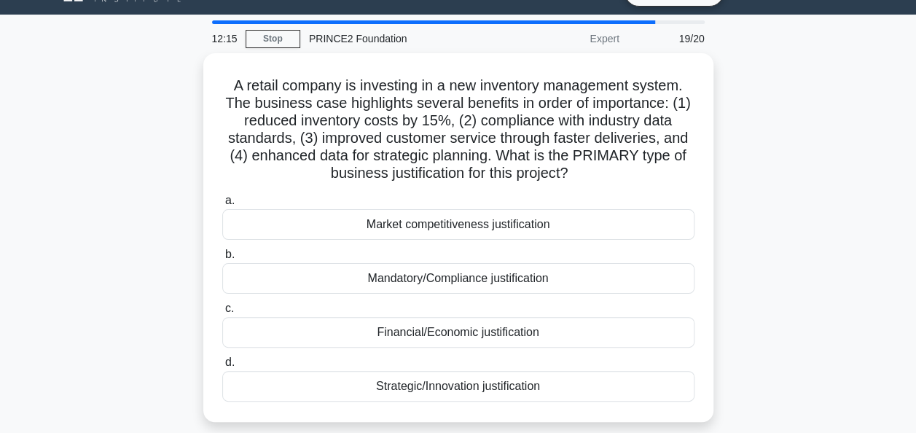
scroll to position [50, 0]
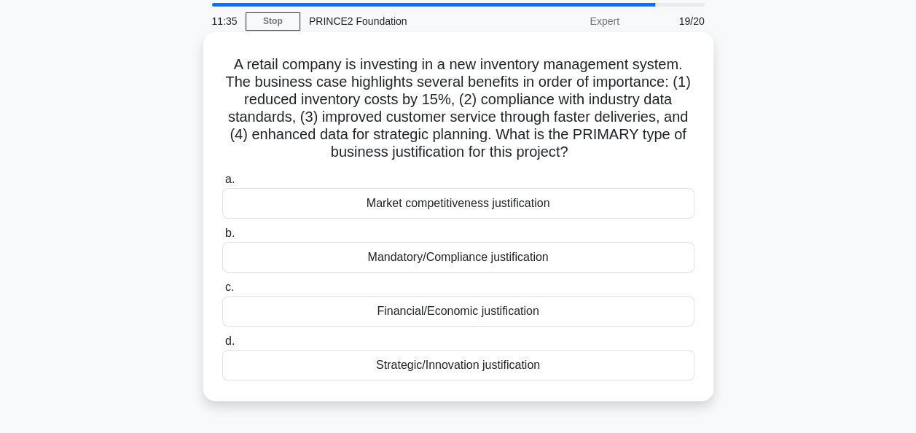
click at [347, 203] on div "Market competitiveness justification" at bounding box center [458, 203] width 472 height 31
click at [222, 184] on input "a. Market competitiveness justification" at bounding box center [222, 179] width 0 height 9
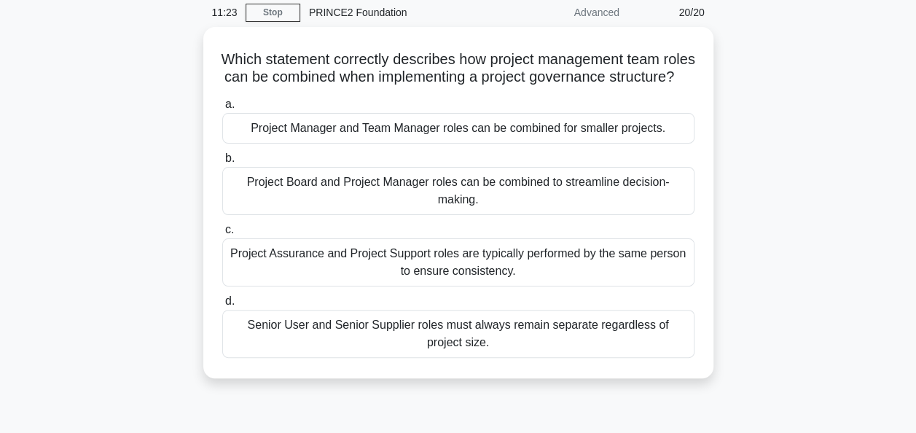
scroll to position [70, 0]
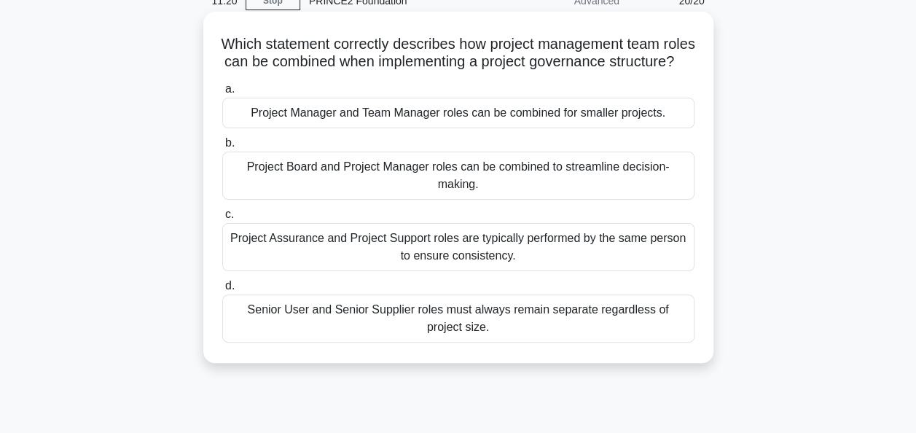
click at [254, 266] on div "Project Assurance and Project Support roles are typically performed by the same…" at bounding box center [458, 247] width 472 height 48
click at [222, 219] on input "c. Project Assurance and Project Support roles are typically performed by the s…" at bounding box center [222, 214] width 0 height 9
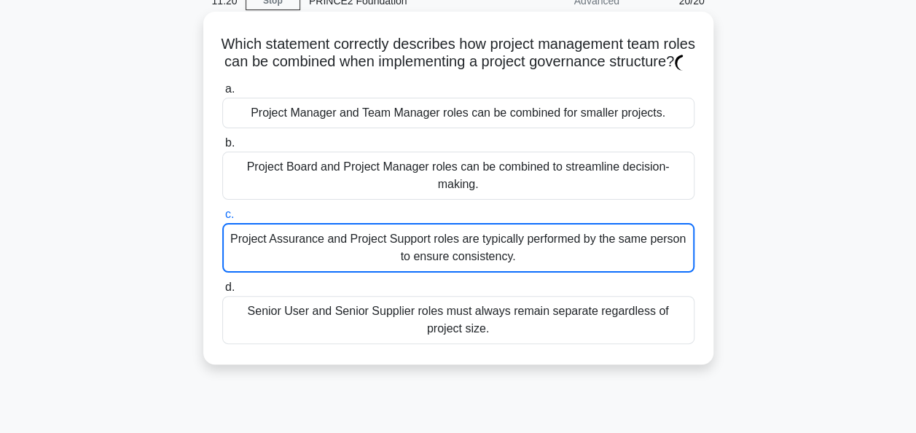
scroll to position [25, 0]
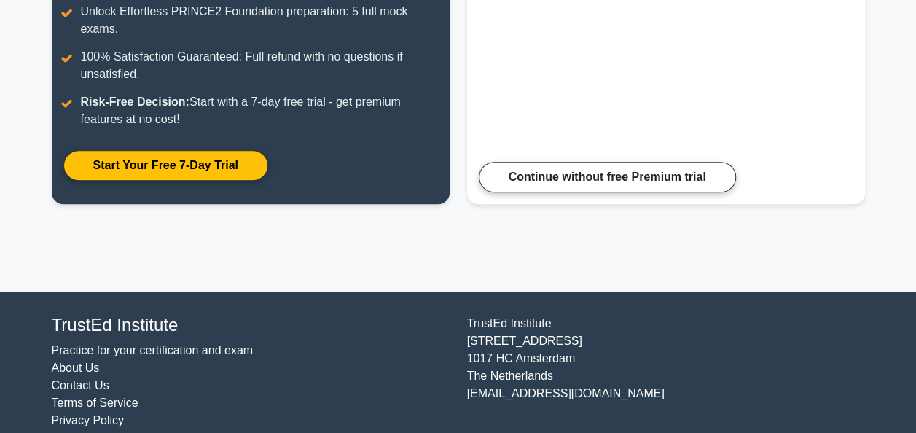
scroll to position [347, 0]
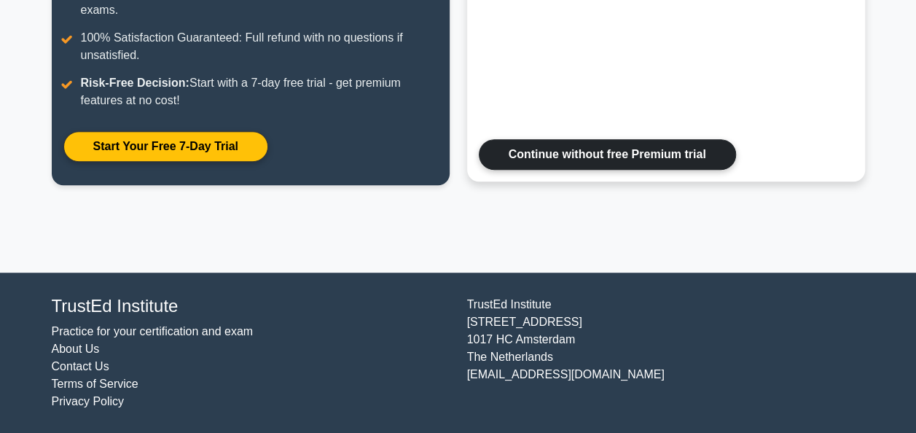
click at [539, 158] on link "Continue without free Premium trial" at bounding box center [607, 154] width 257 height 31
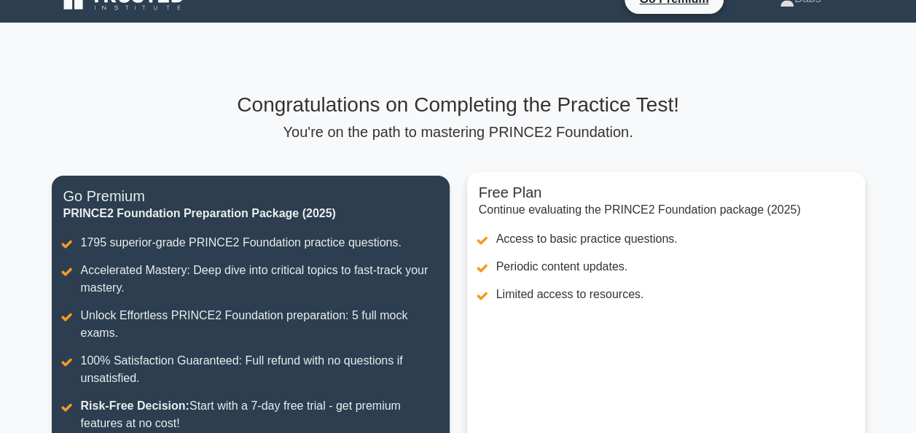
scroll to position [0, 0]
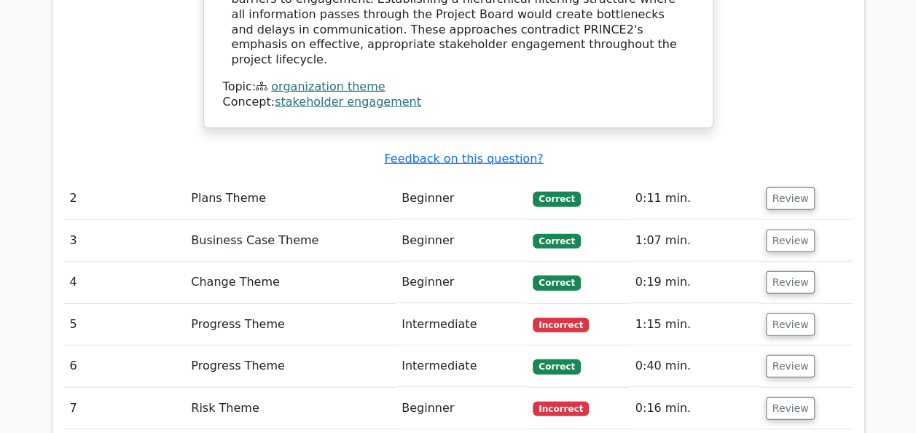
scroll to position [1896, 0]
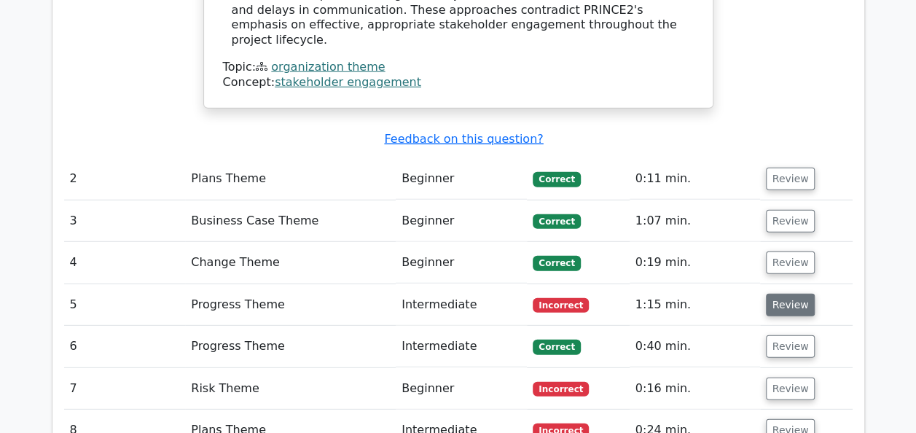
click at [784, 294] on button "Review" at bounding box center [791, 305] width 50 height 23
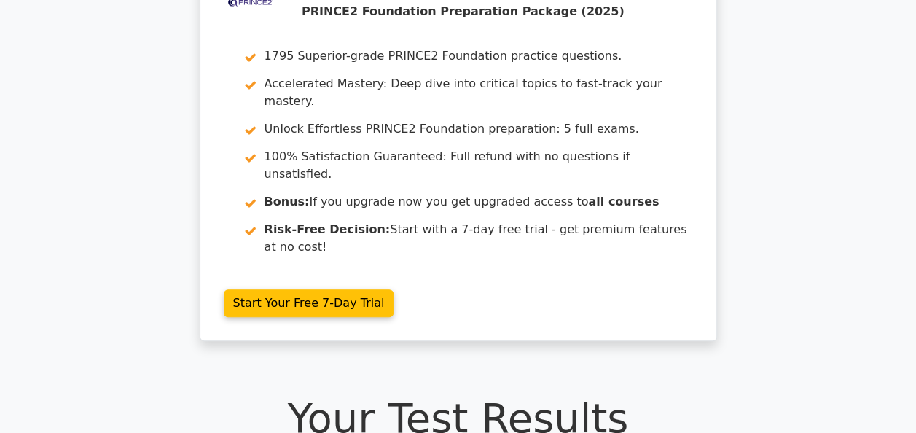
scroll to position [0, 0]
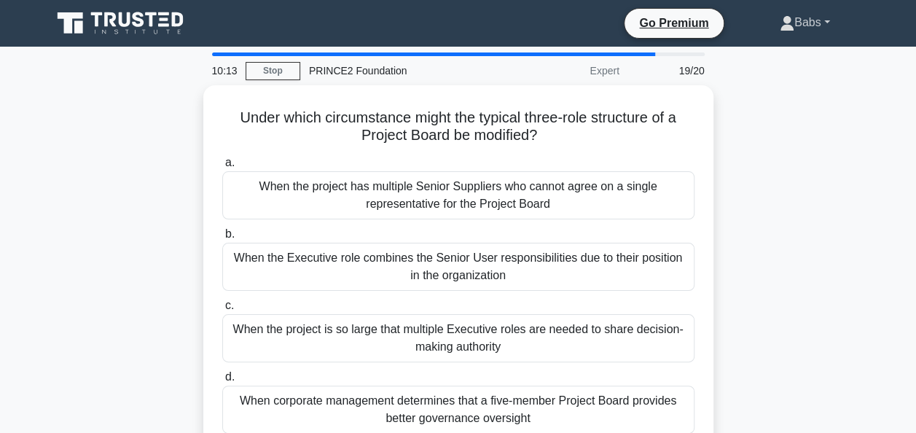
click at [811, 26] on link "Babs" at bounding box center [805, 22] width 120 height 29
click at [779, 54] on link "Profile" at bounding box center [803, 56] width 115 height 23
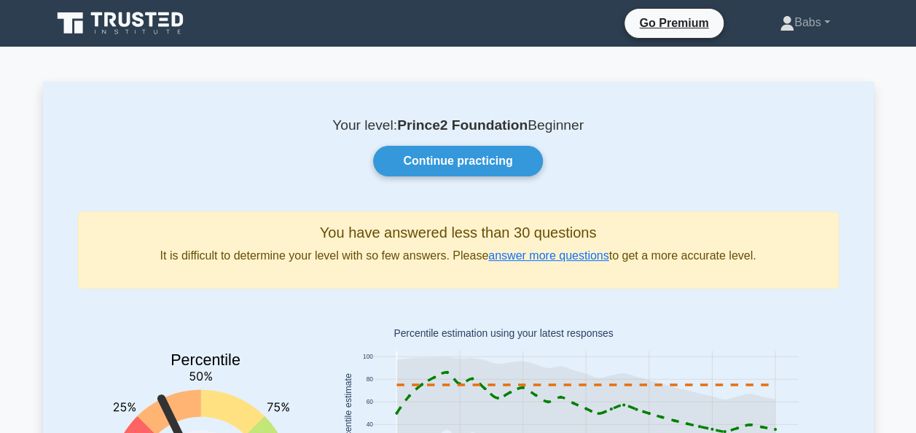
click at [50, 324] on div "Your level: Prince2 Foundation Beginner Continue practicing You have answered l…" at bounding box center [458, 346] width 831 height 528
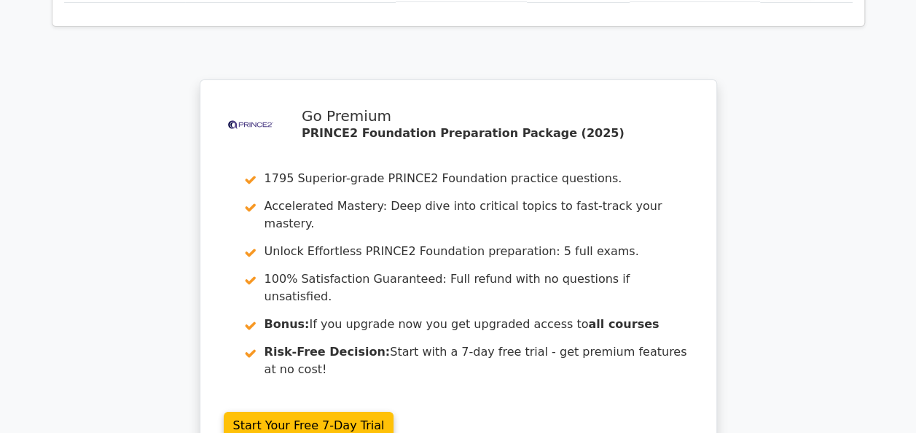
scroll to position [2536, 0]
